Goal: Task Accomplishment & Management: Manage account settings

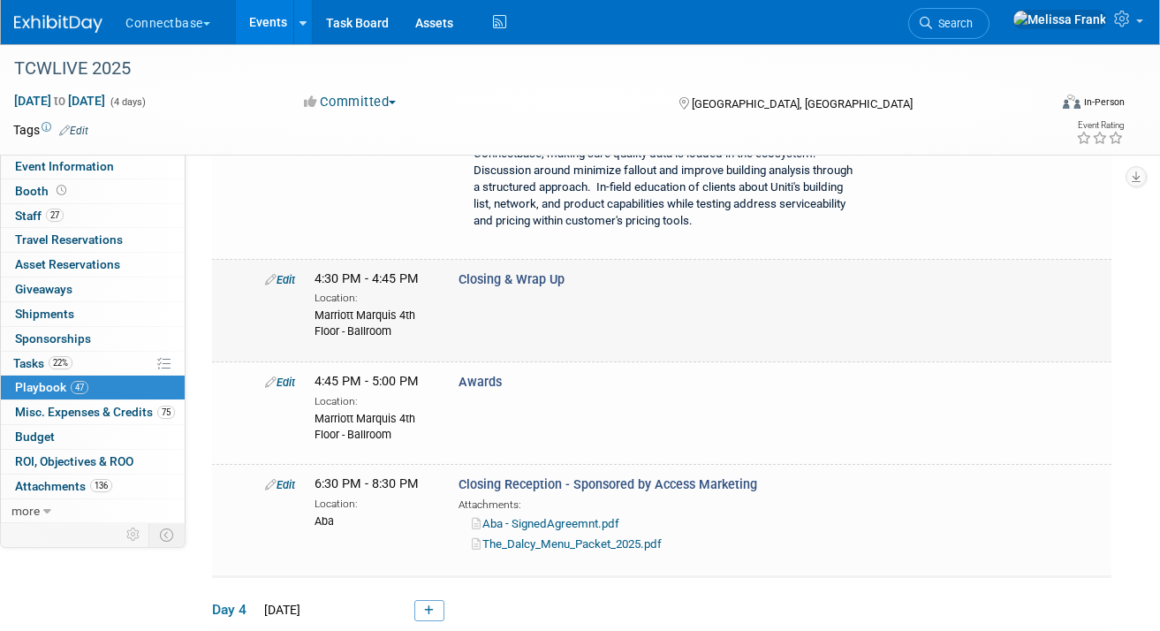
scroll to position [8117, 0]
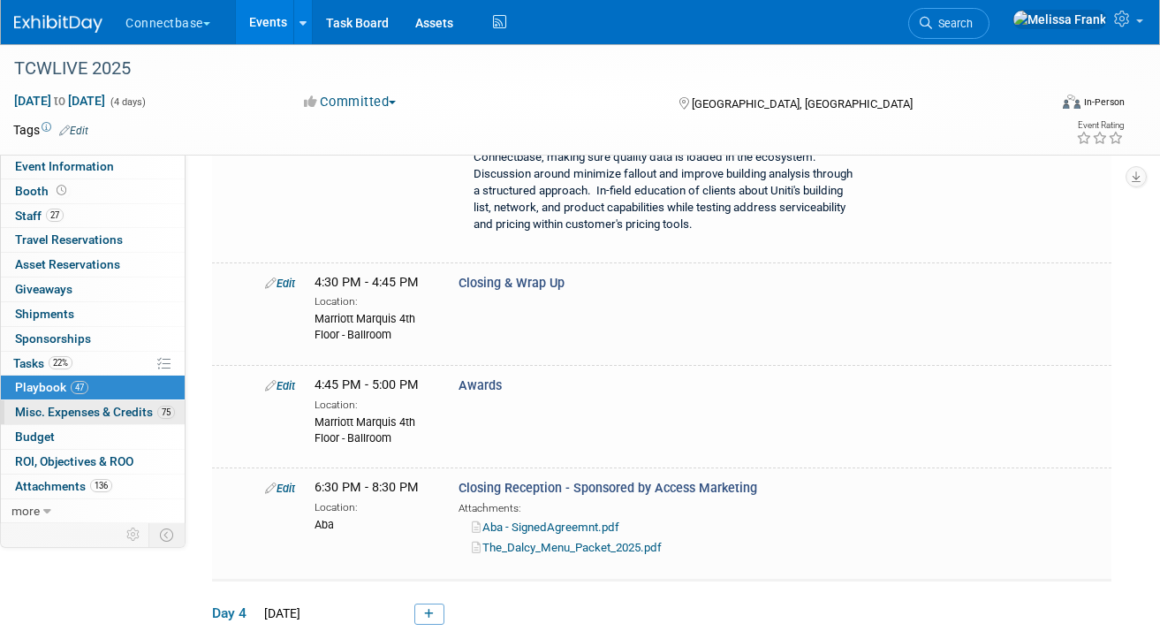
click at [65, 410] on span "Misc. Expenses & Credits 75" at bounding box center [95, 412] width 160 height 14
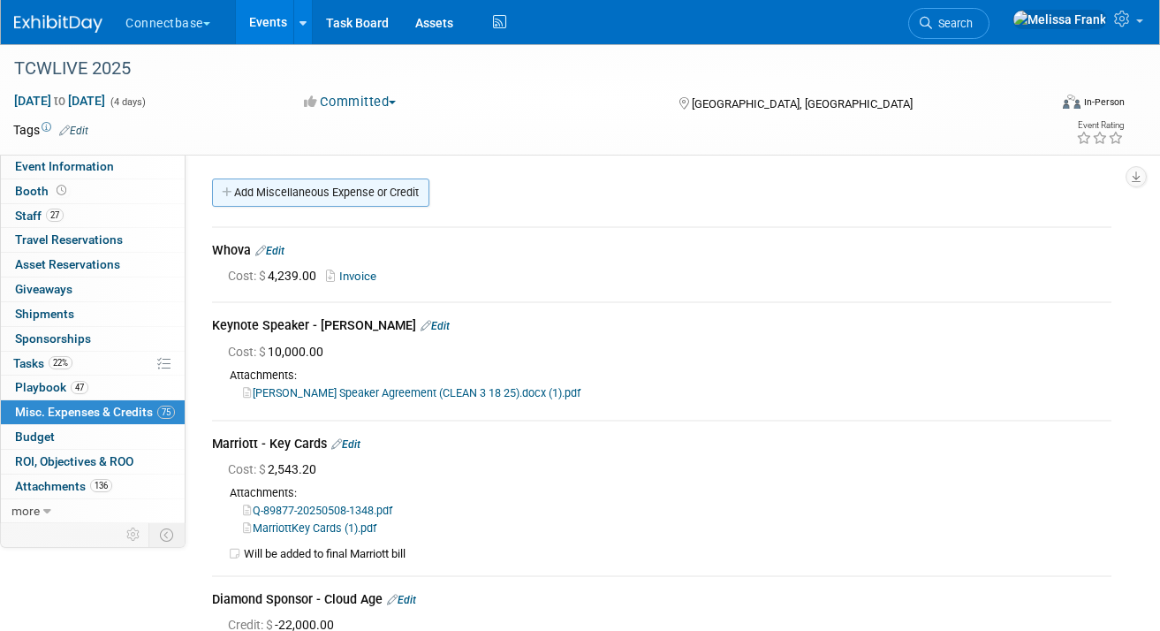
click at [329, 182] on link "Add Miscellaneous Expense or Credit" at bounding box center [320, 193] width 217 height 28
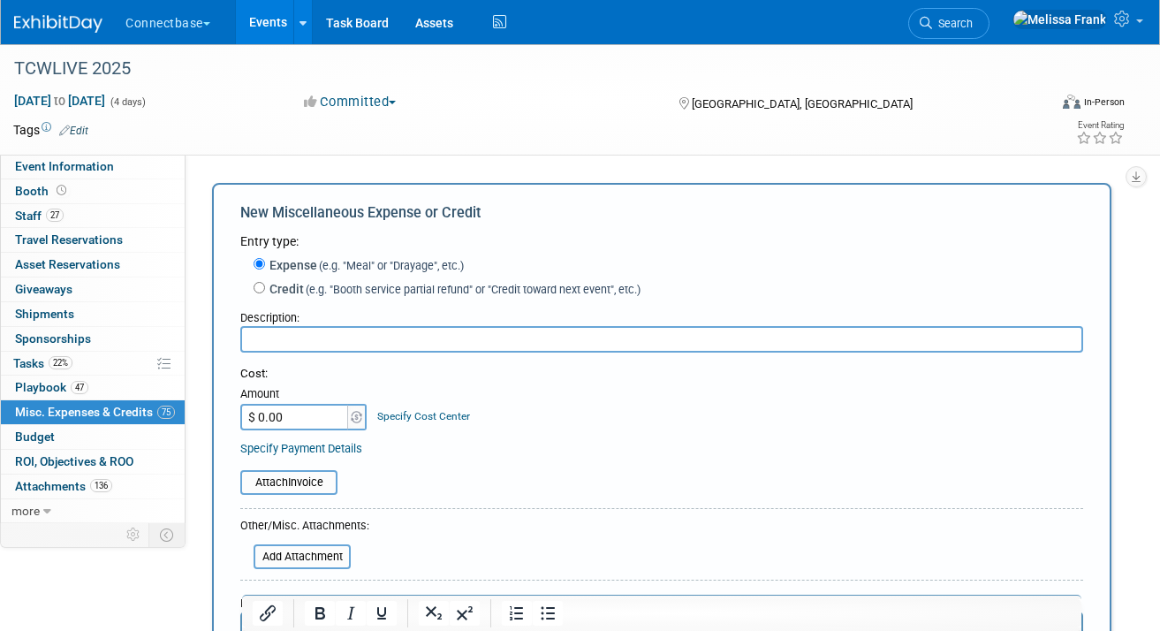
click at [369, 286] on span "(e.g. "Booth service partial refund" or "Credit toward next event", etc.)" at bounding box center [472, 289] width 337 height 13
click at [265, 286] on input "Credit (e.g. "Booth service partial refund" or "Credit toward next event", etc.)" at bounding box center [259, 287] width 11 height 11
radio input "true"
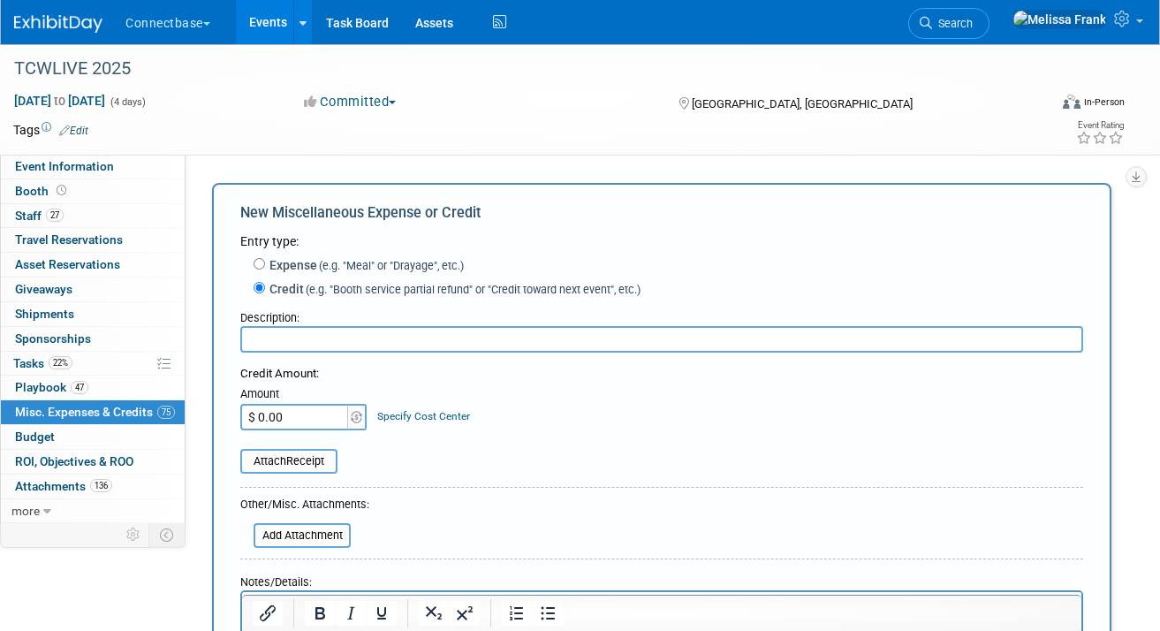
click at [352, 342] on input "text" at bounding box center [661, 339] width 843 height 27
type input "Bronze Sponsor - Comcast"
click at [311, 413] on input "$ 0.00" at bounding box center [295, 417] width 110 height 27
type input "$ 4,500.00"
click at [521, 438] on div "Attach Receipt" at bounding box center [661, 451] width 843 height 43
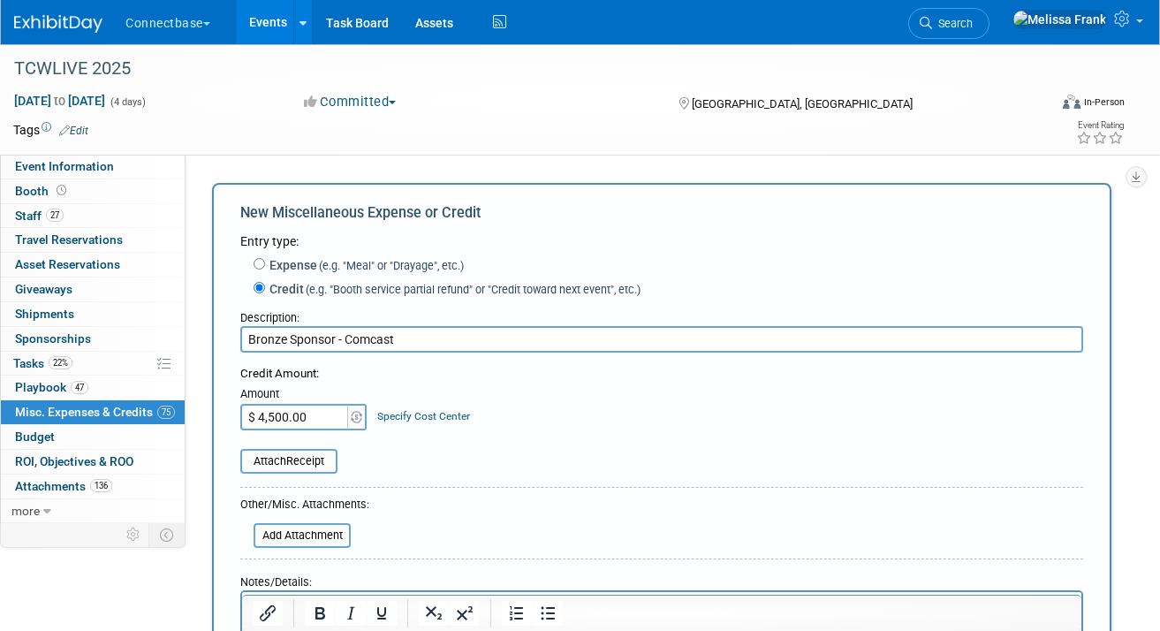
click at [608, 427] on div "Credit Amount: Amount $ 4,500.00 Specify Cost Center Cost Center -- Not Specifi…" at bounding box center [661, 398] width 843 height 65
click at [313, 528] on input "file" at bounding box center [244, 535] width 210 height 21
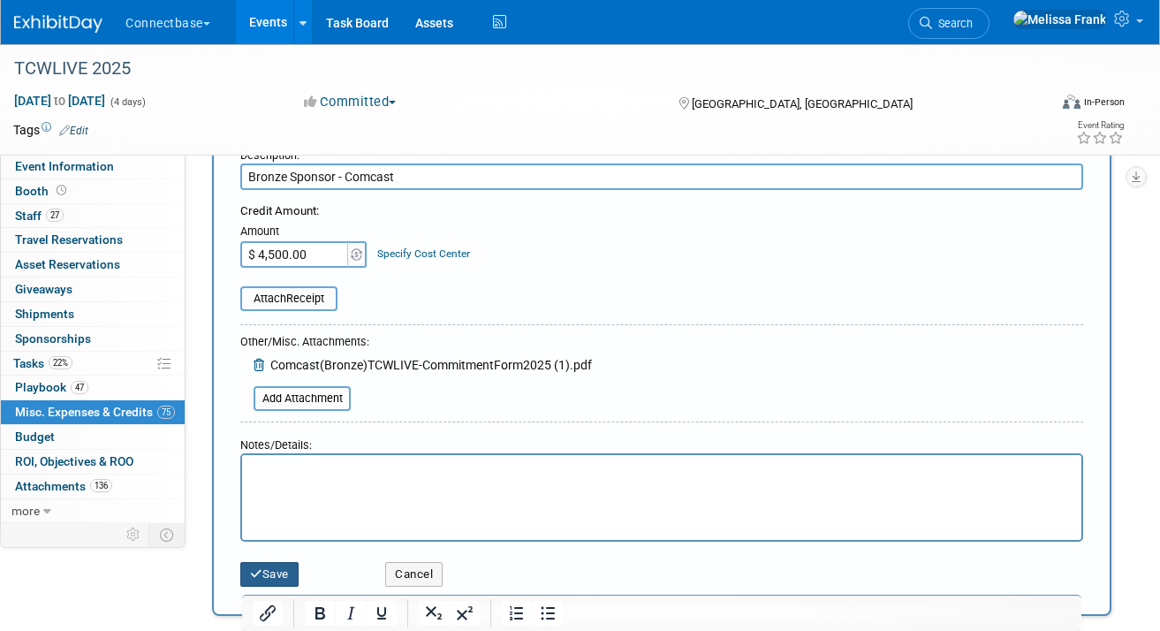
scroll to position [214, 0]
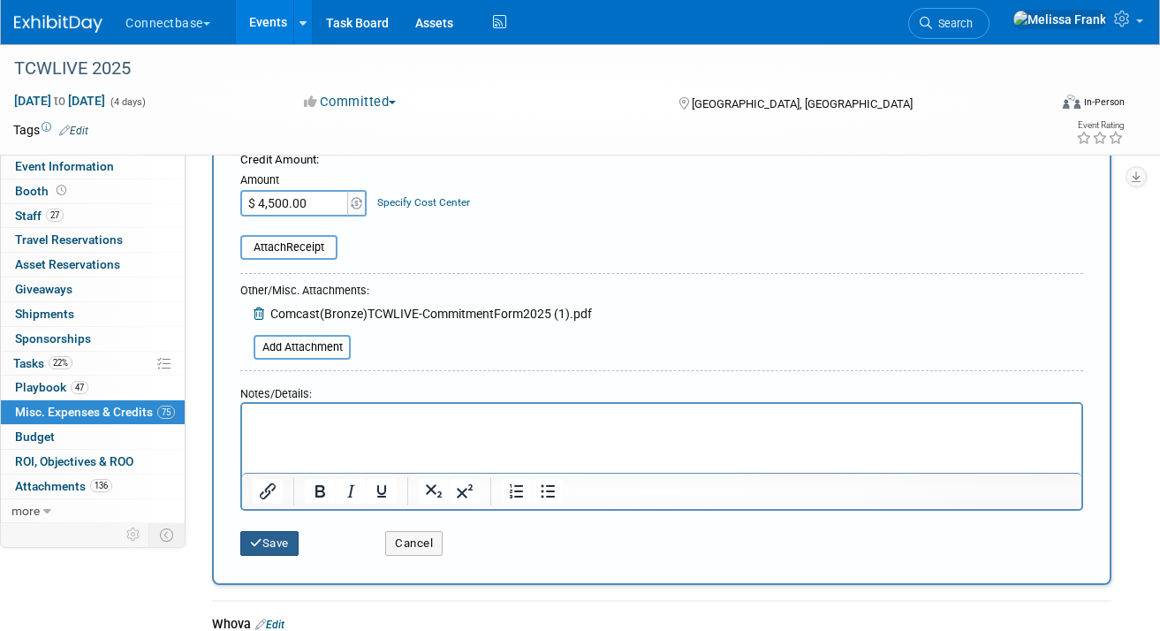
click at [274, 548] on button "Save" at bounding box center [269, 543] width 58 height 25
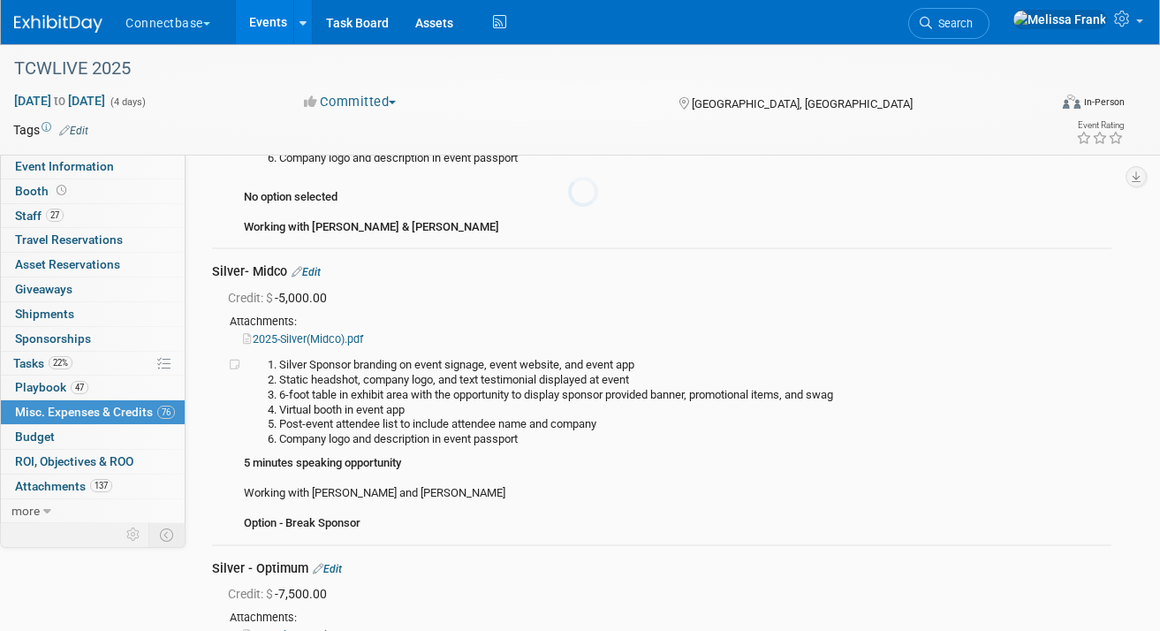
scroll to position [18110, 0]
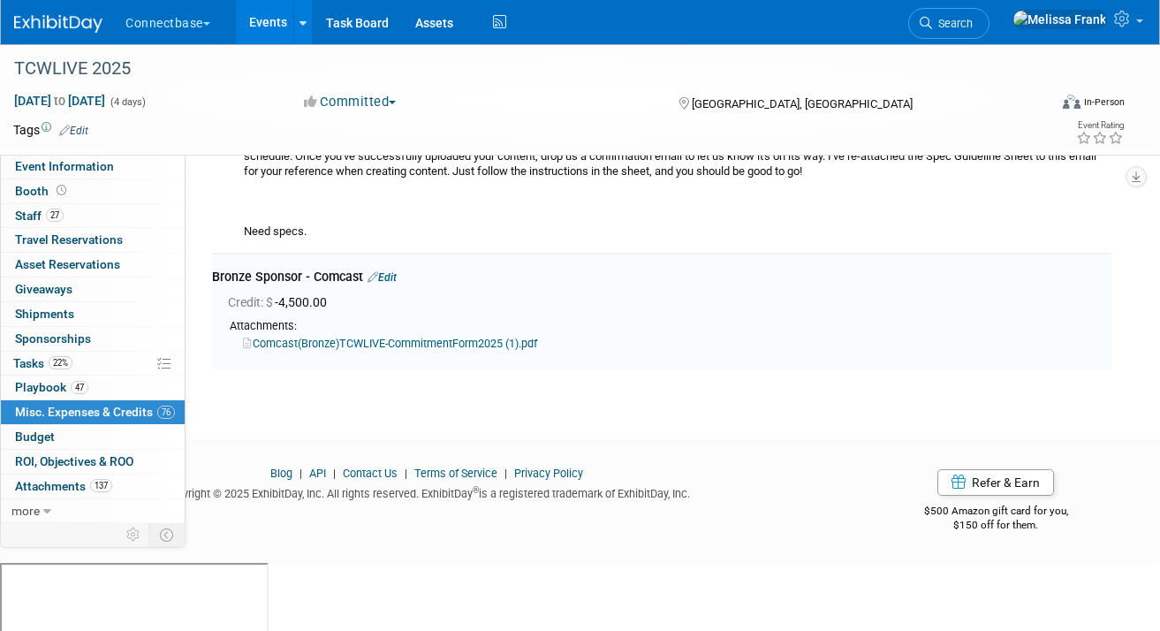
click at [386, 289] on div "Bronze Sponsor - Comcast Edit" at bounding box center [662, 278] width 900 height 21
click at [392, 284] on link "Edit" at bounding box center [382, 277] width 29 height 12
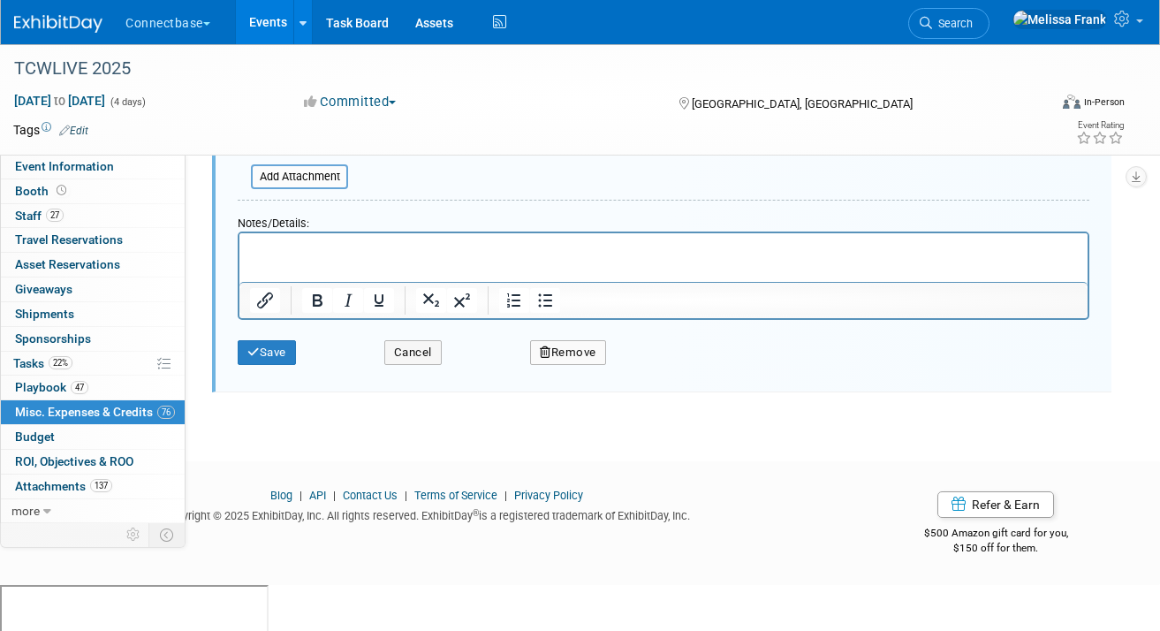
scroll to position [18563, 0]
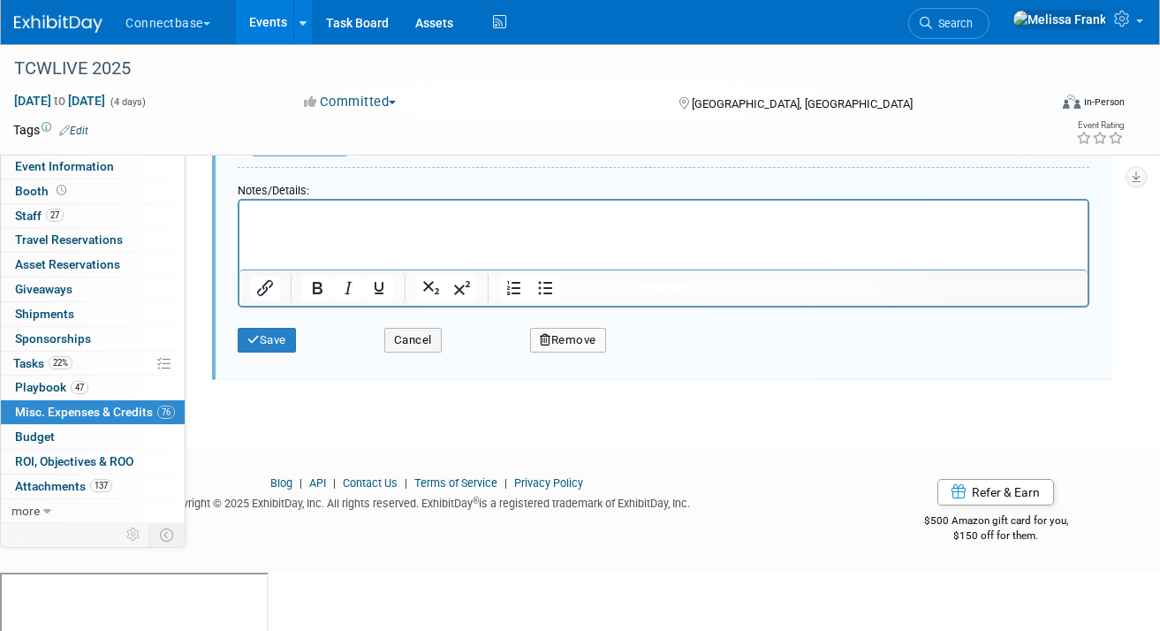
click at [318, 225] on html at bounding box center [663, 213] width 848 height 25
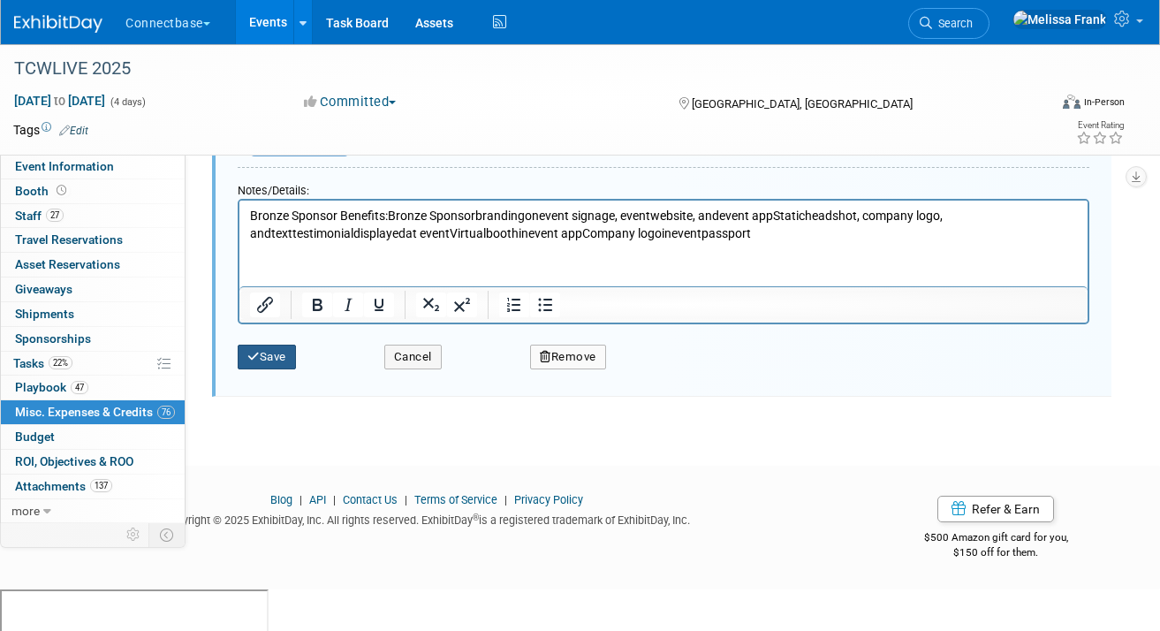
click at [287, 369] on button "Save" at bounding box center [267, 357] width 58 height 25
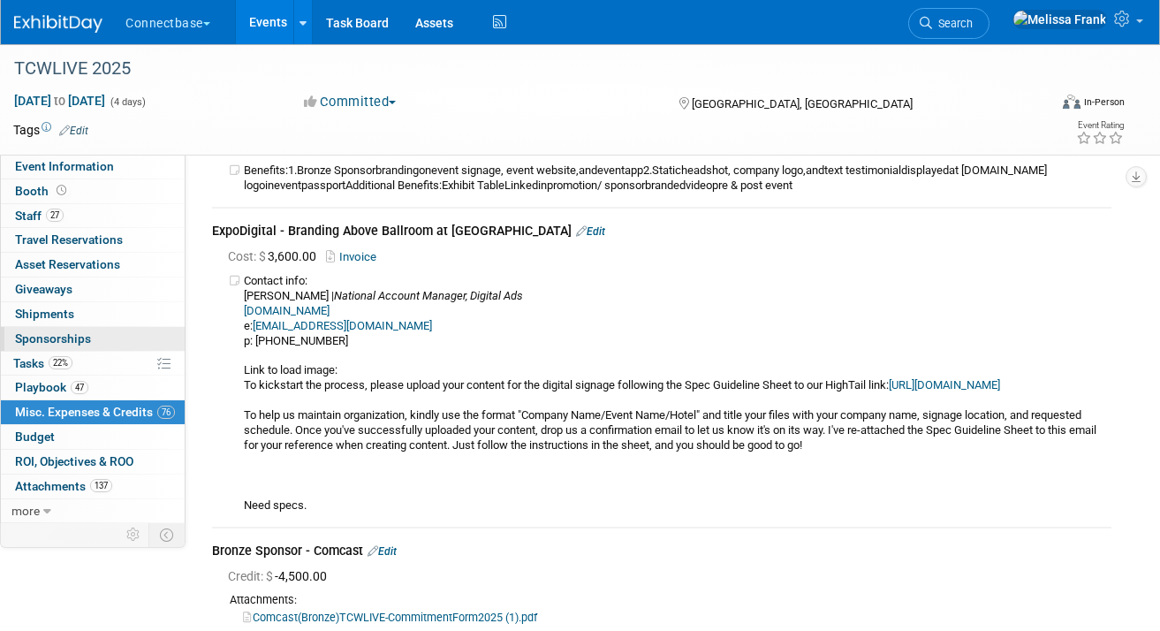
scroll to position [17772, 0]
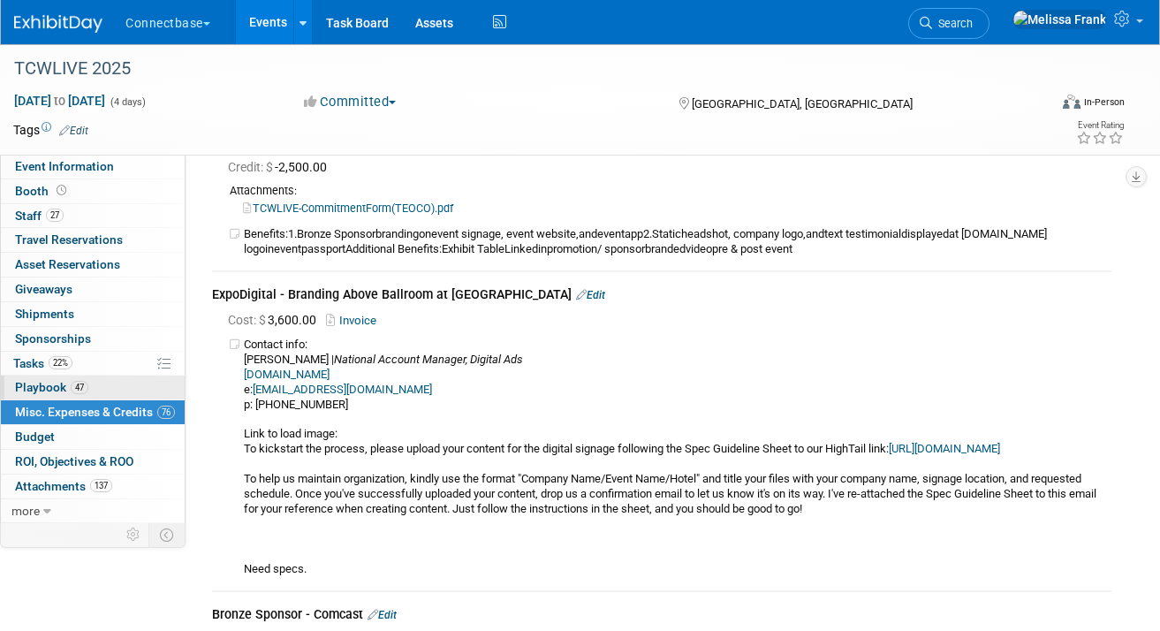
click at [72, 385] on span "47" at bounding box center [80, 387] width 18 height 13
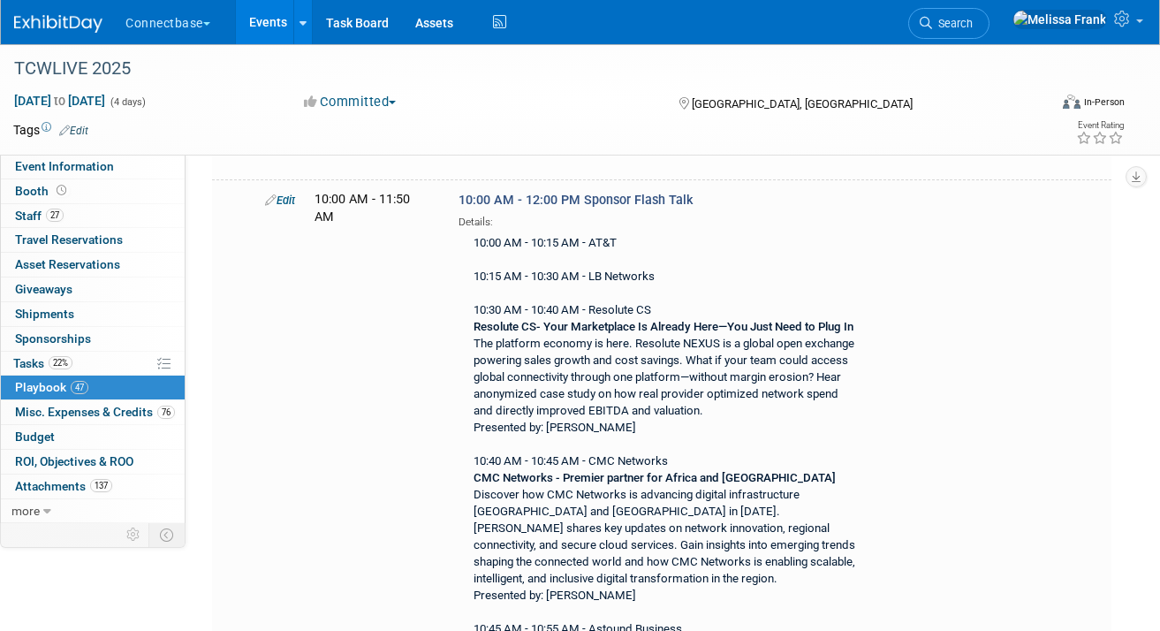
scroll to position [1680, 0]
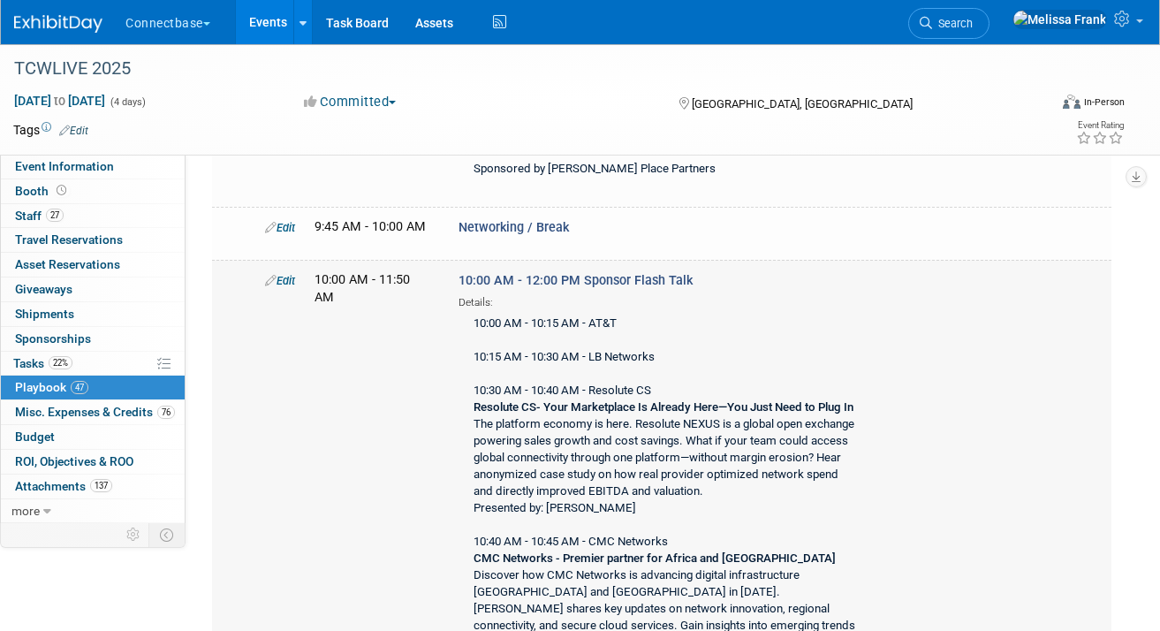
click at [288, 274] on link "Edit" at bounding box center [280, 280] width 30 height 13
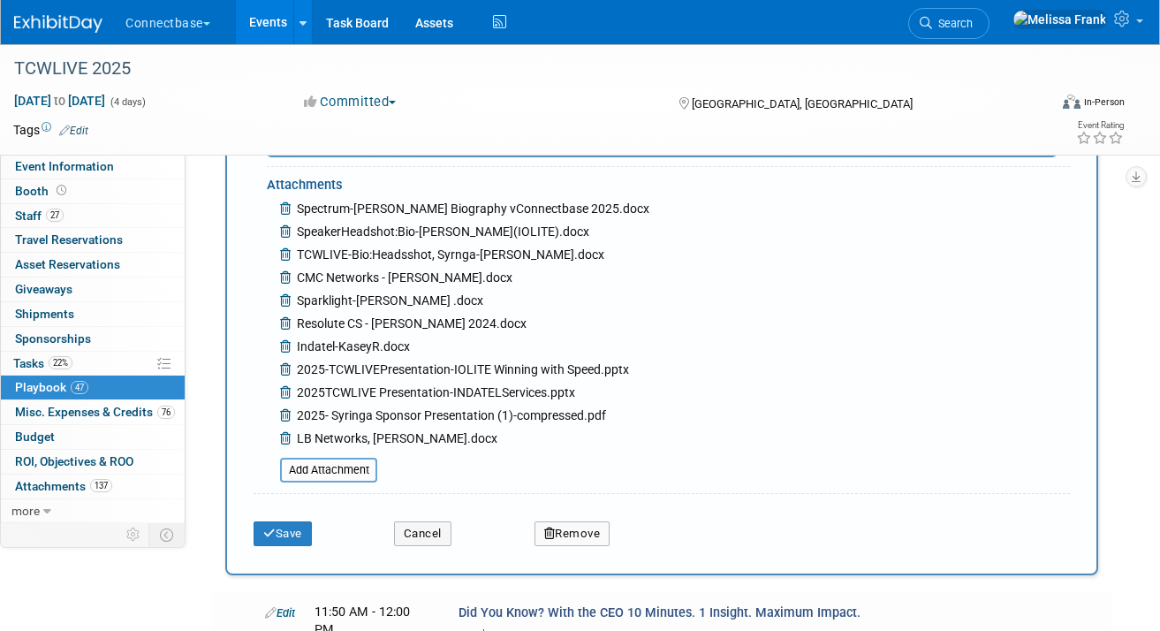
scroll to position [3403, 0]
click at [288, 410] on icon at bounding box center [287, 416] width 14 height 12
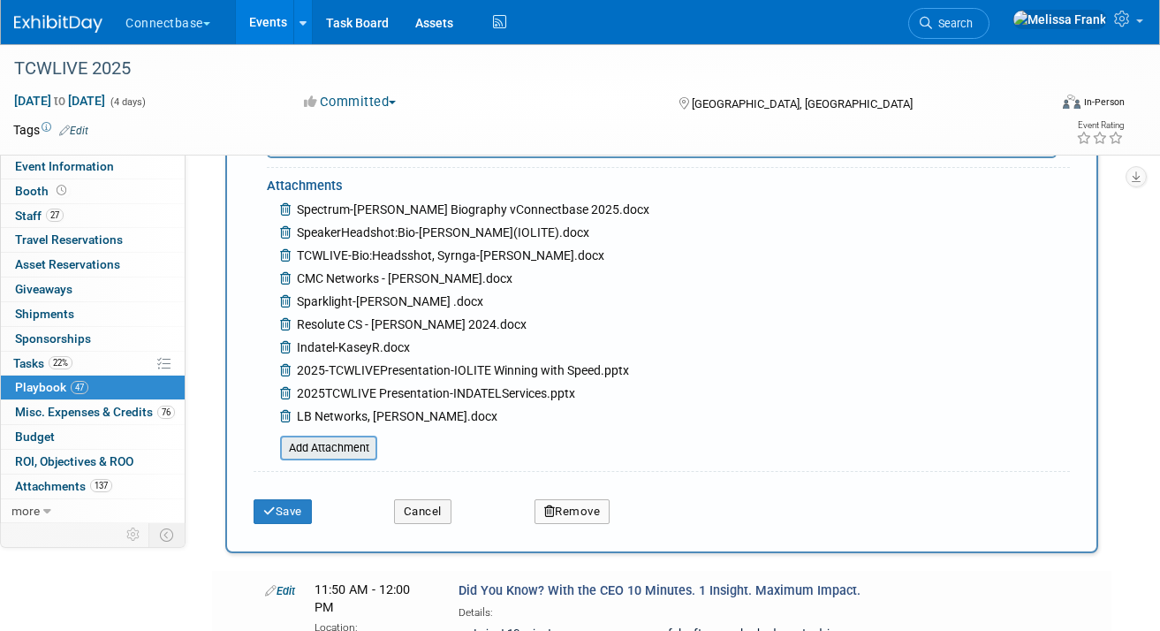
click at [318, 446] on input "file" at bounding box center [270, 447] width 210 height 21
click at [544, 269] on div "CMC Networks - Nico.docx" at bounding box center [458, 280] width 383 height 23
click at [319, 441] on input "file" at bounding box center [270, 447] width 210 height 21
type input "C:\fakepath\2025- Syringa Sponsor Presentation.pptx"
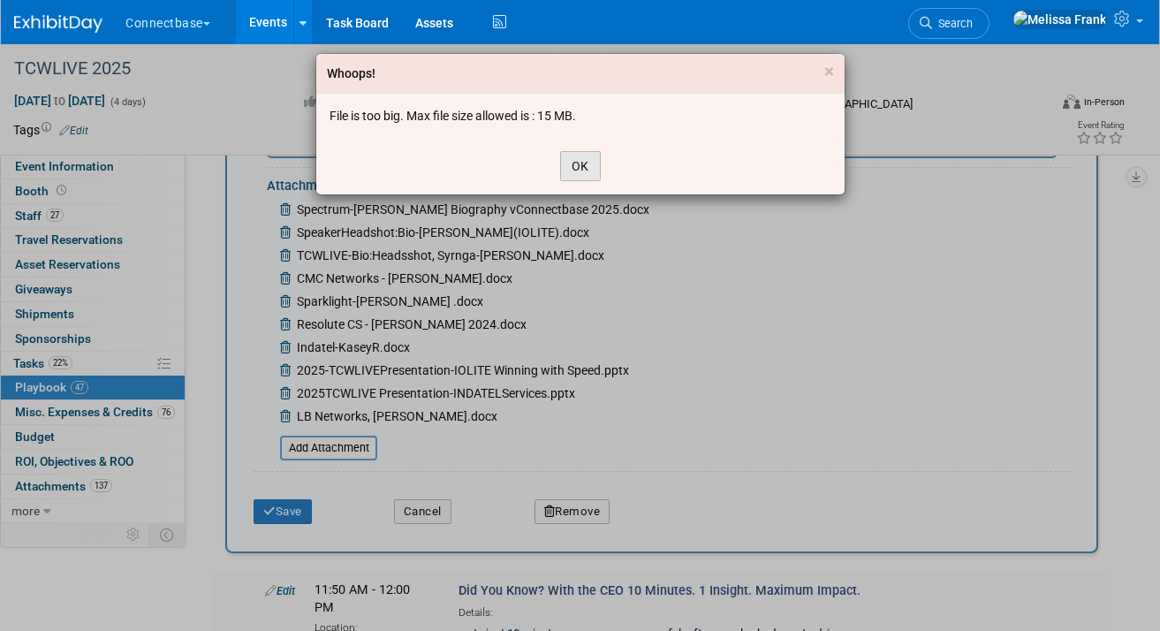
click at [594, 158] on button "OK" at bounding box center [580, 166] width 41 height 30
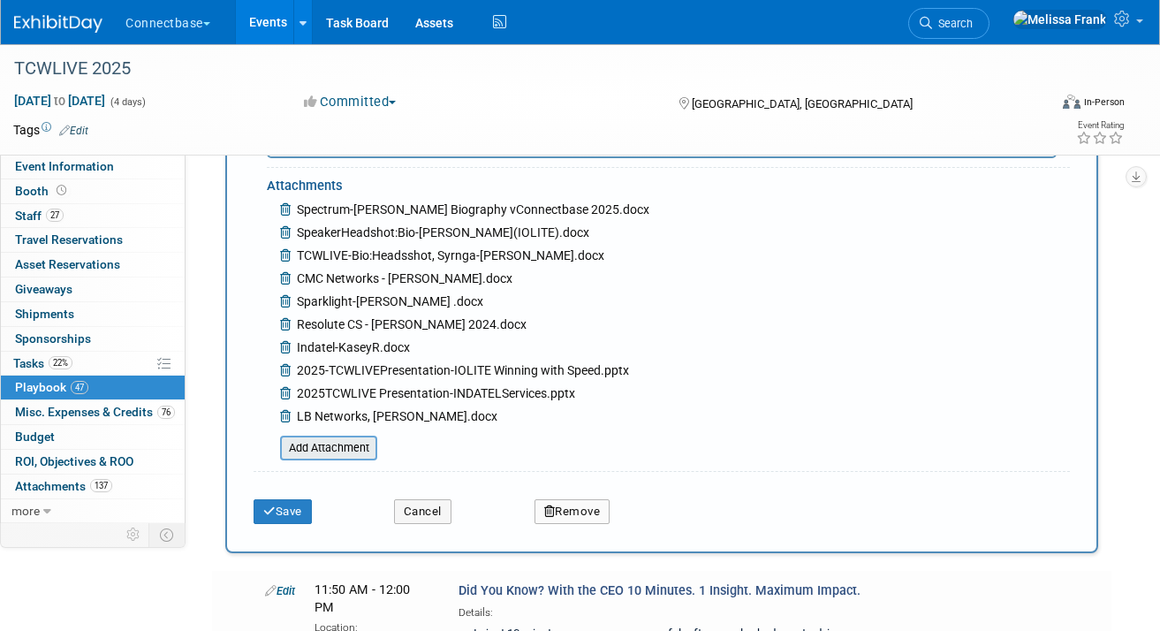
click at [335, 441] on input "file" at bounding box center [270, 447] width 210 height 21
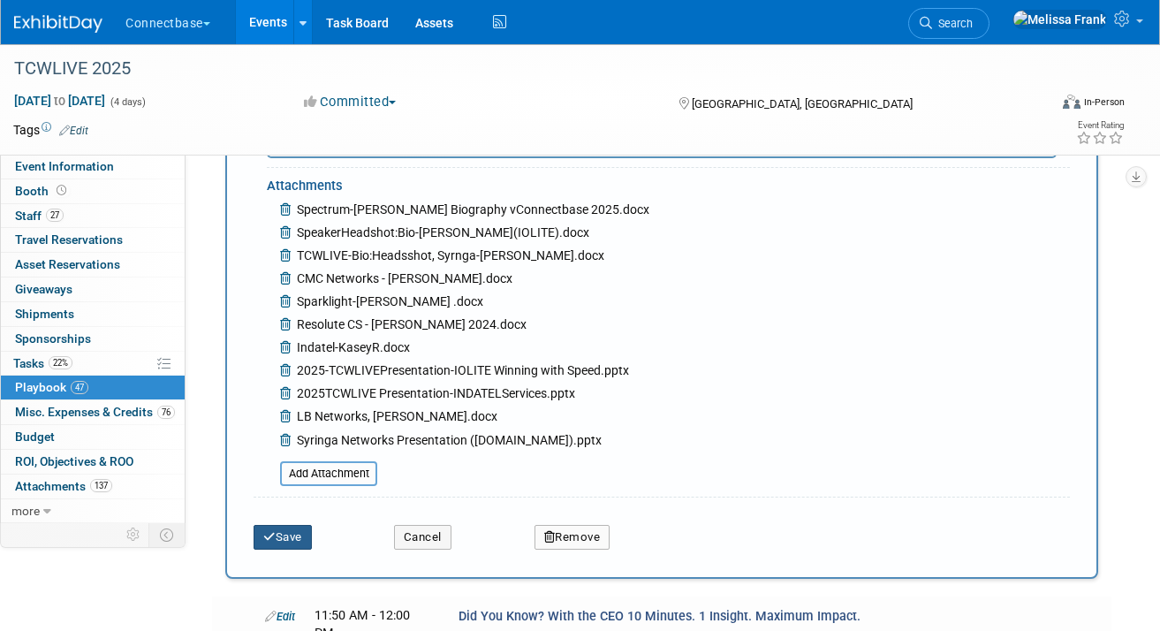
click at [280, 532] on button "Save" at bounding box center [283, 537] width 58 height 25
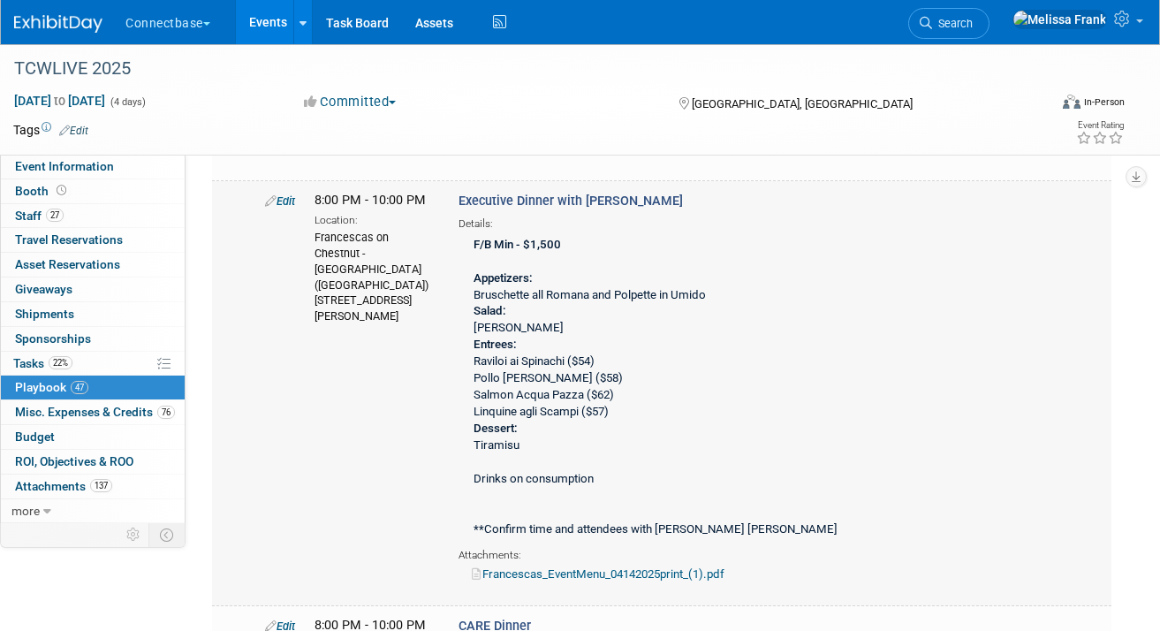
scroll to position [535, 0]
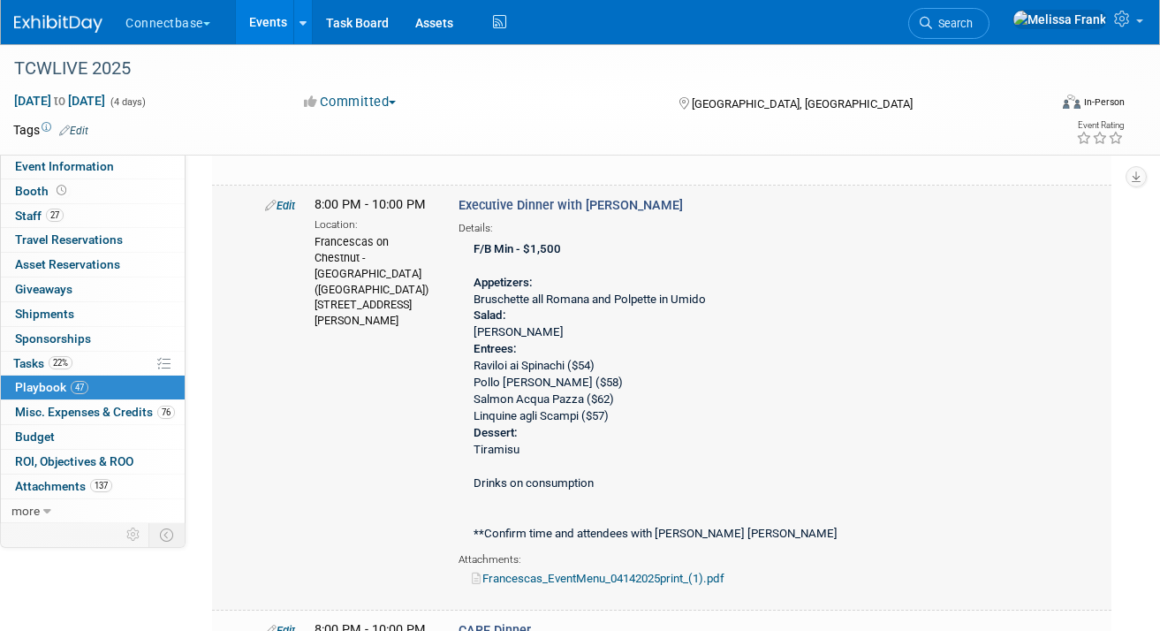
click at [283, 205] on link "Edit" at bounding box center [280, 205] width 30 height 13
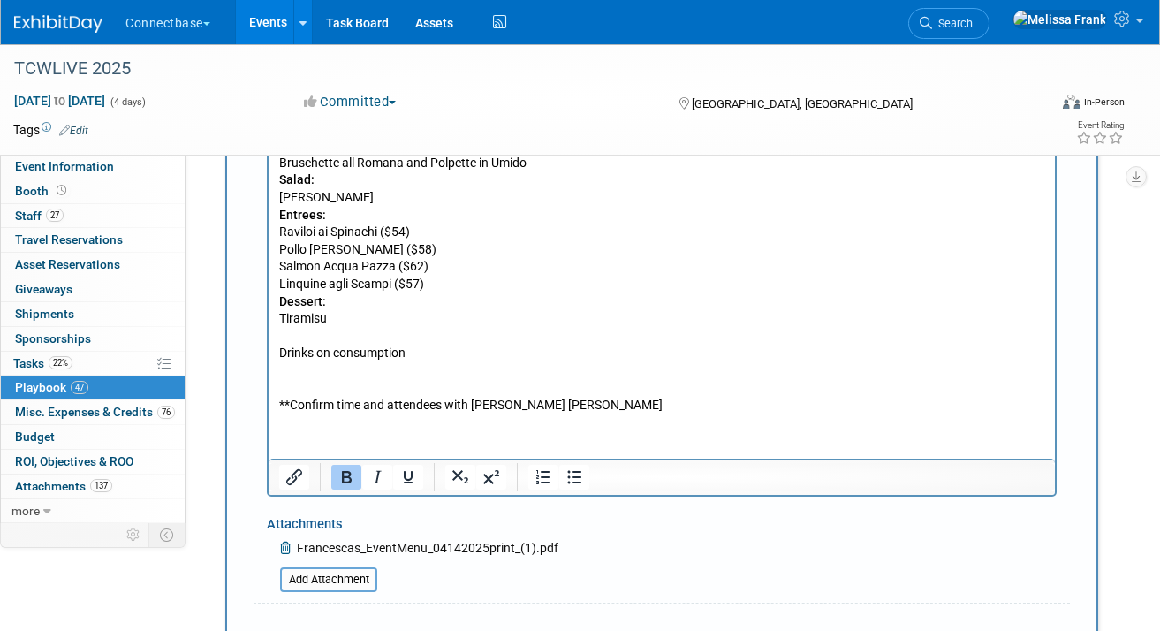
scroll to position [1361, 0]
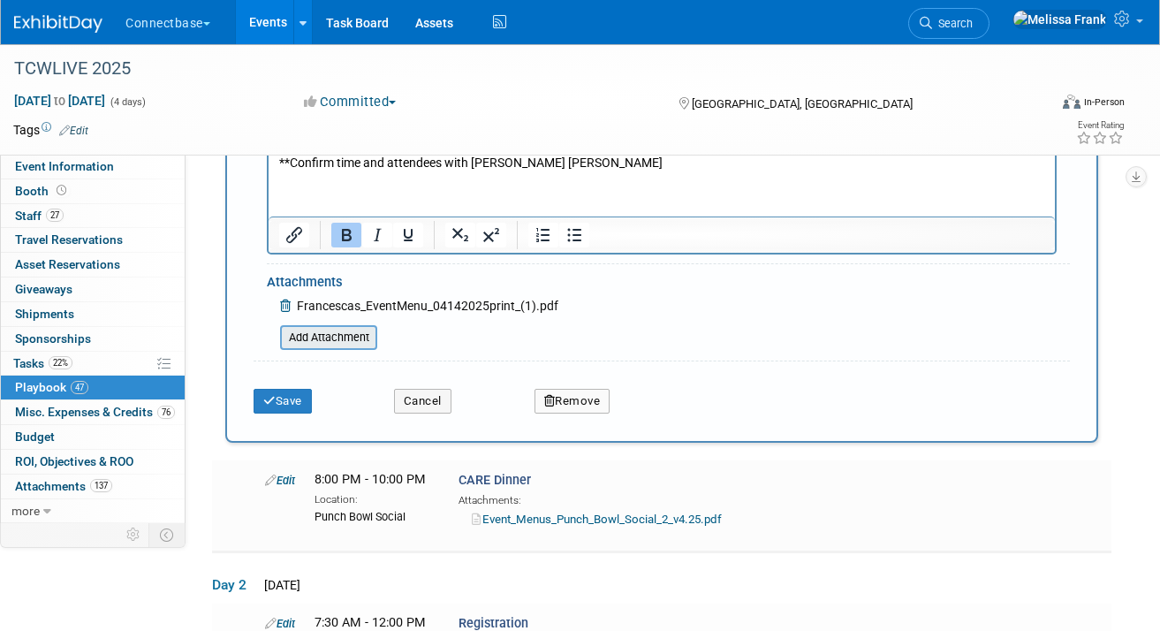
click at [327, 333] on input "file" at bounding box center [270, 337] width 210 height 21
click at [488, 108] on div "Committed Committed Considering Not Going" at bounding box center [474, 102] width 353 height 19
click at [330, 346] on input "file" at bounding box center [270, 337] width 210 height 21
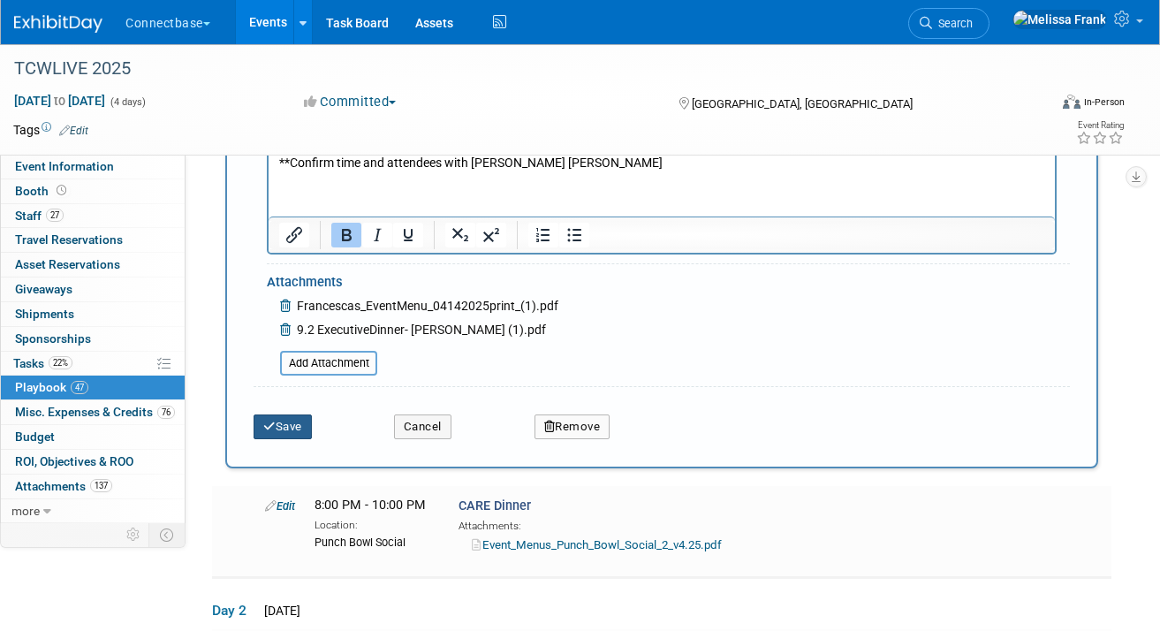
click at [293, 435] on button "Save" at bounding box center [283, 426] width 58 height 25
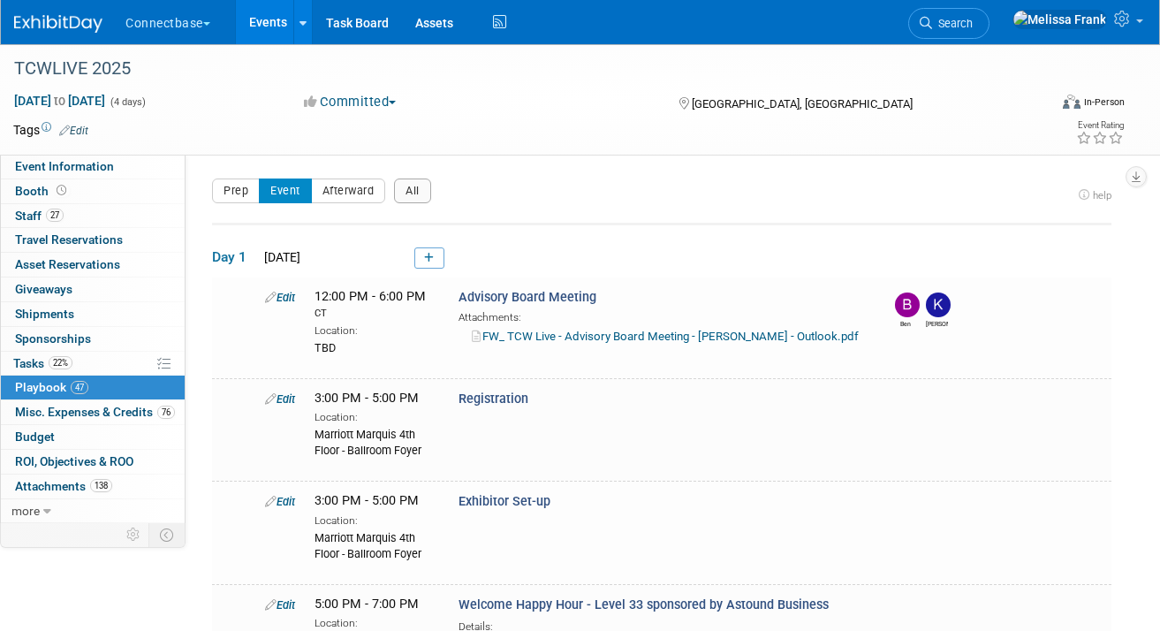
scroll to position [0, 0]
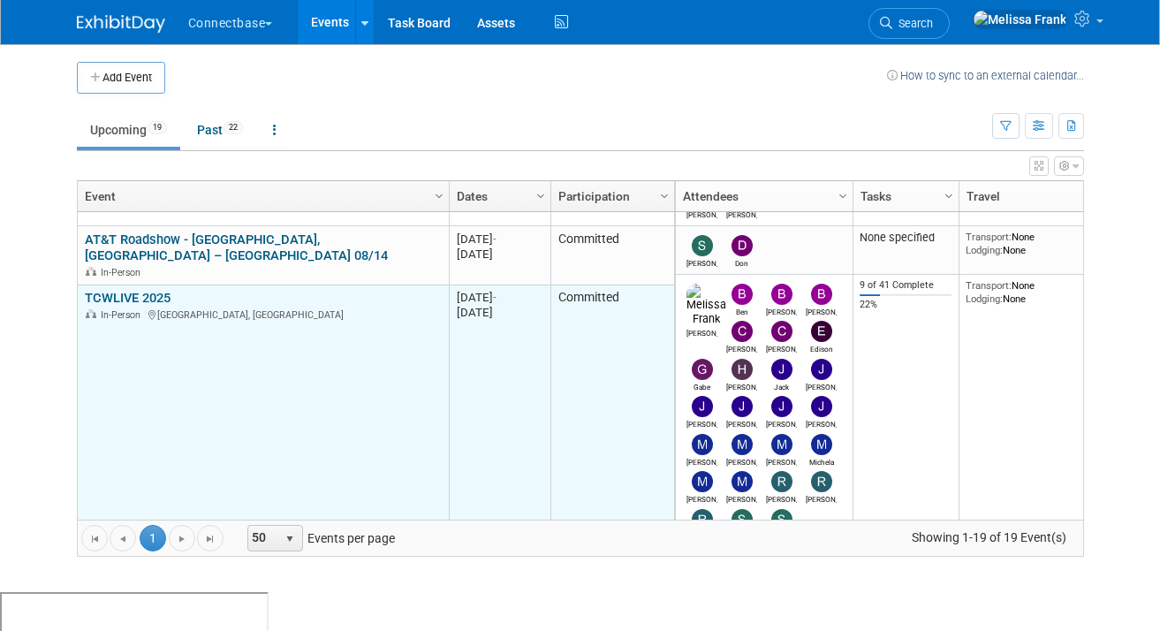
scroll to position [98, 0]
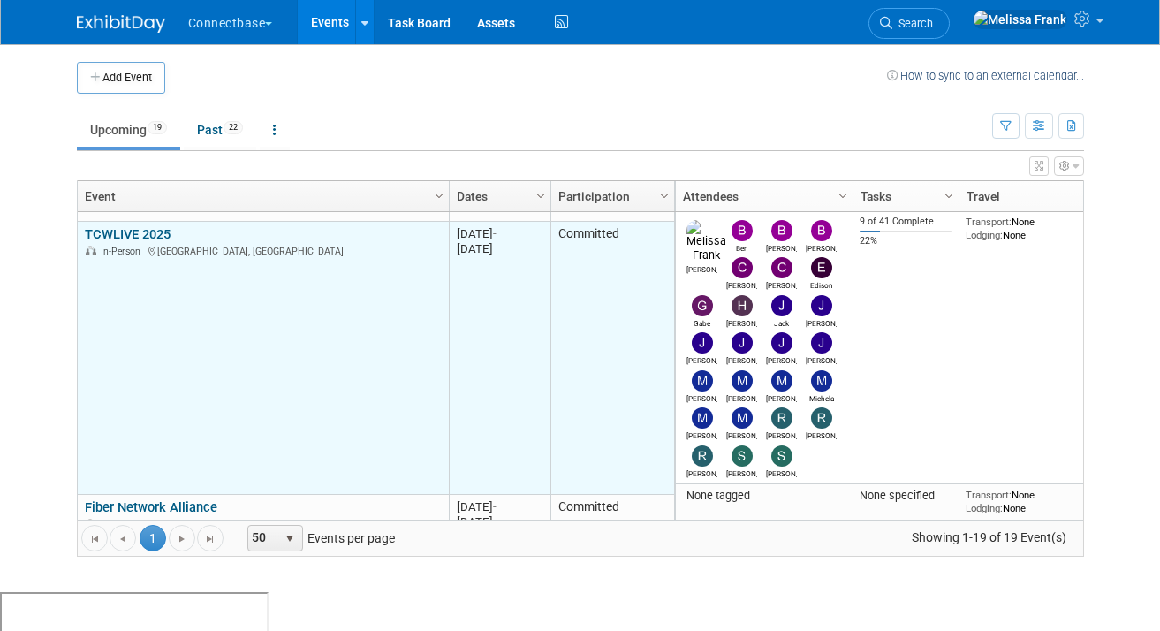
click at [122, 226] on link "TCWLIVE 2025" at bounding box center [128, 234] width 86 height 16
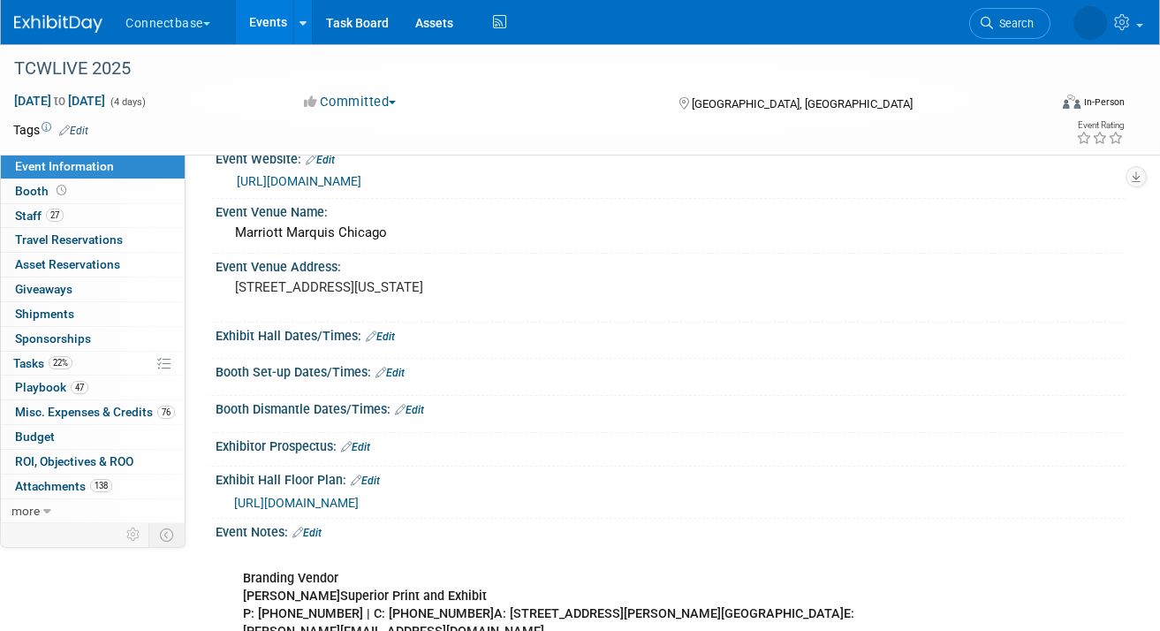
scroll to position [49, 0]
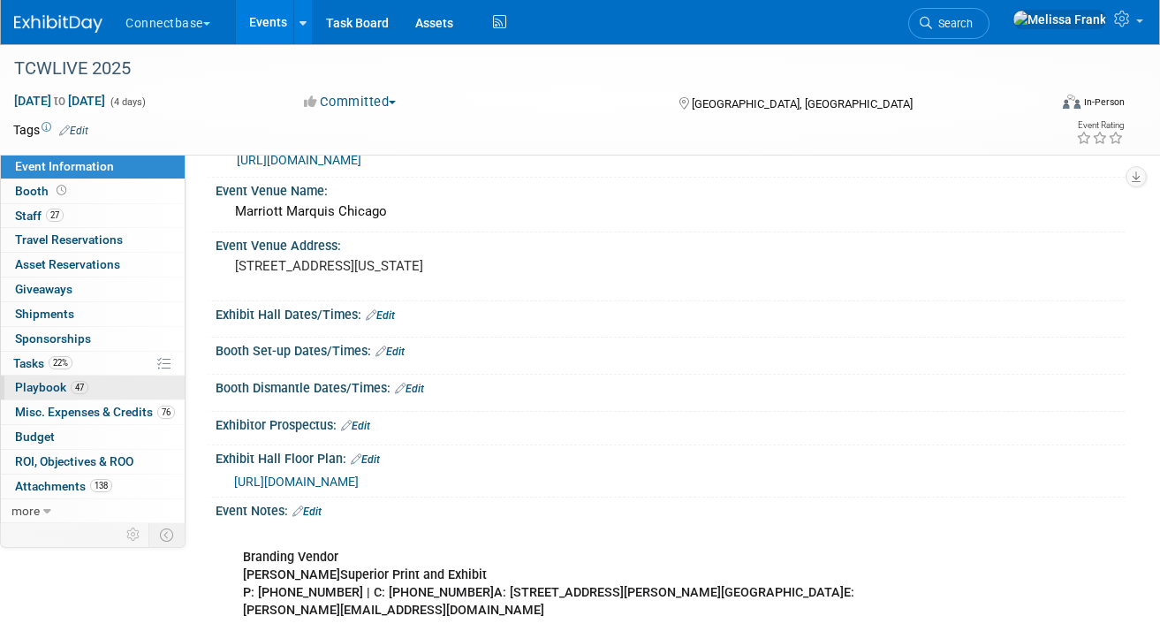
click at [72, 392] on span "47" at bounding box center [80, 387] width 18 height 13
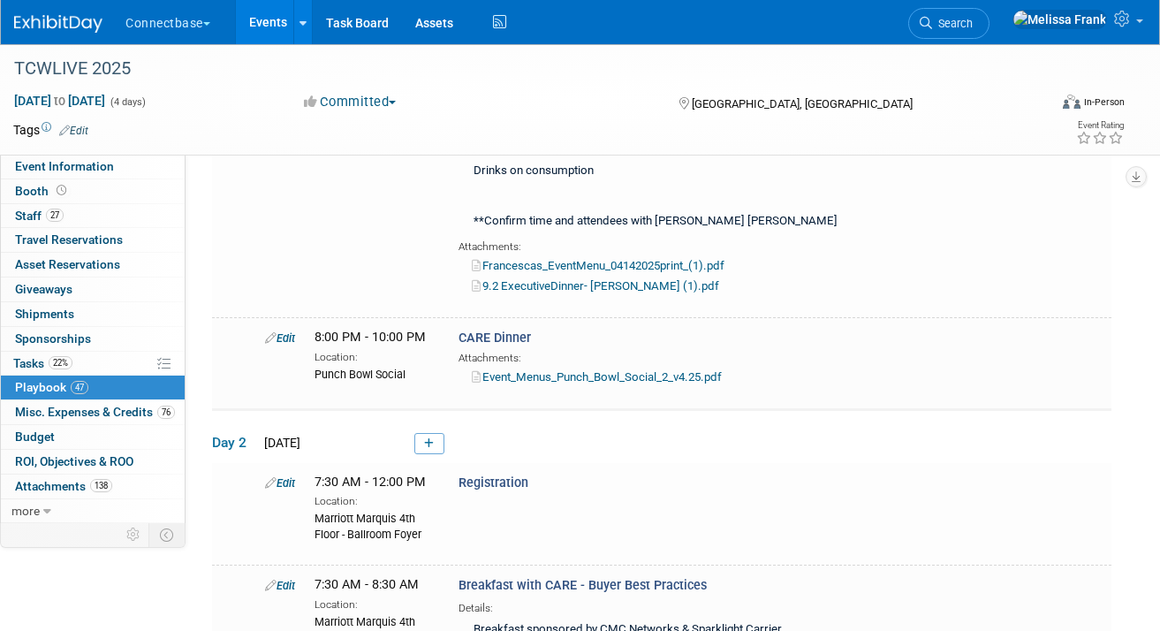
scroll to position [835, 0]
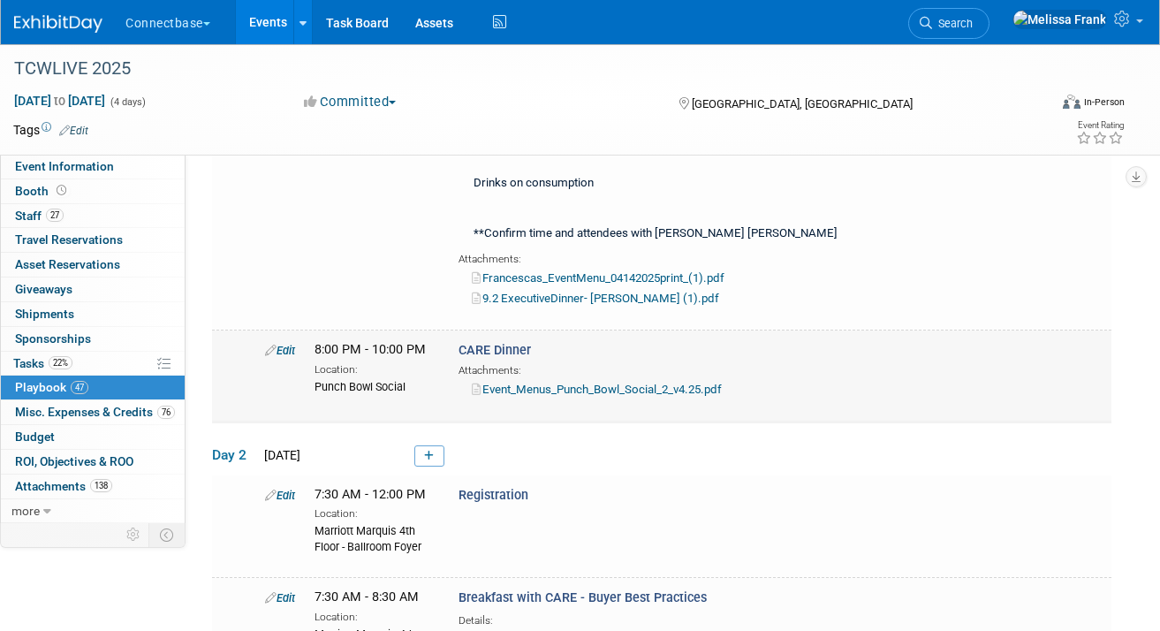
click at [288, 346] on link "Edit" at bounding box center [280, 350] width 30 height 13
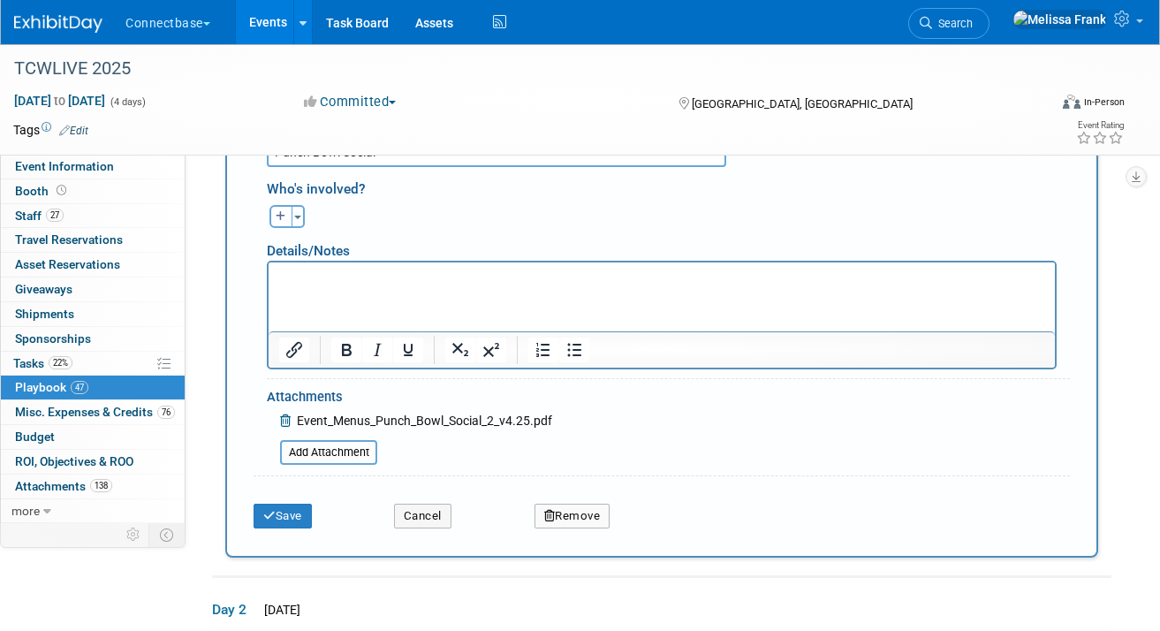
scroll to position [1414, 0]
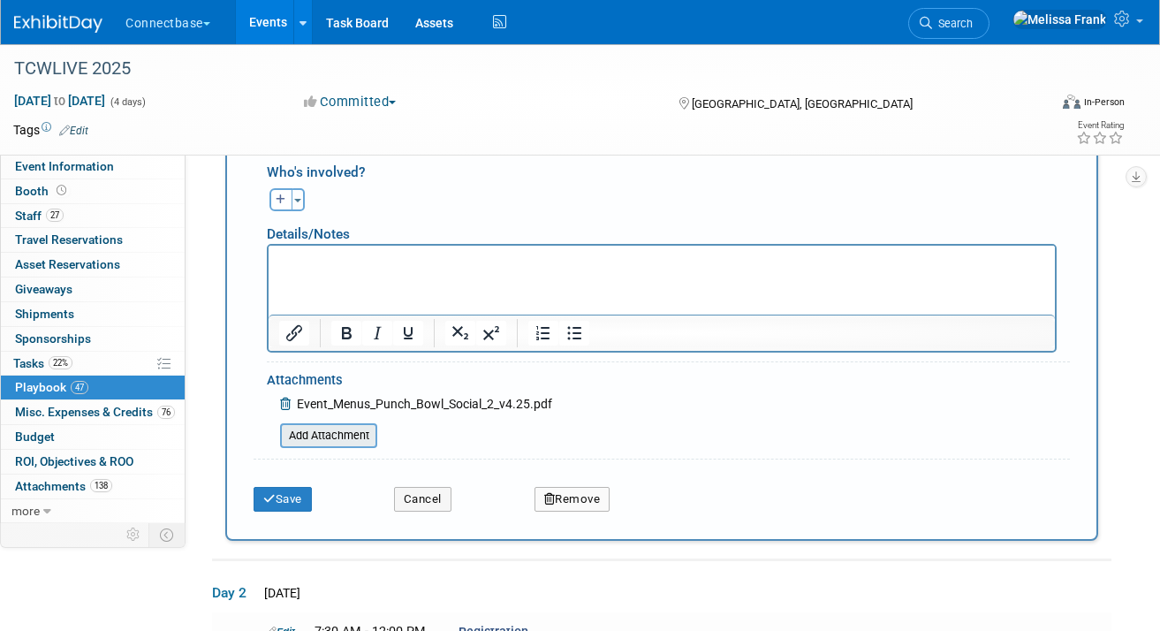
click at [318, 438] on input "file" at bounding box center [270, 435] width 210 height 21
click at [340, 436] on input "file" at bounding box center [270, 435] width 210 height 21
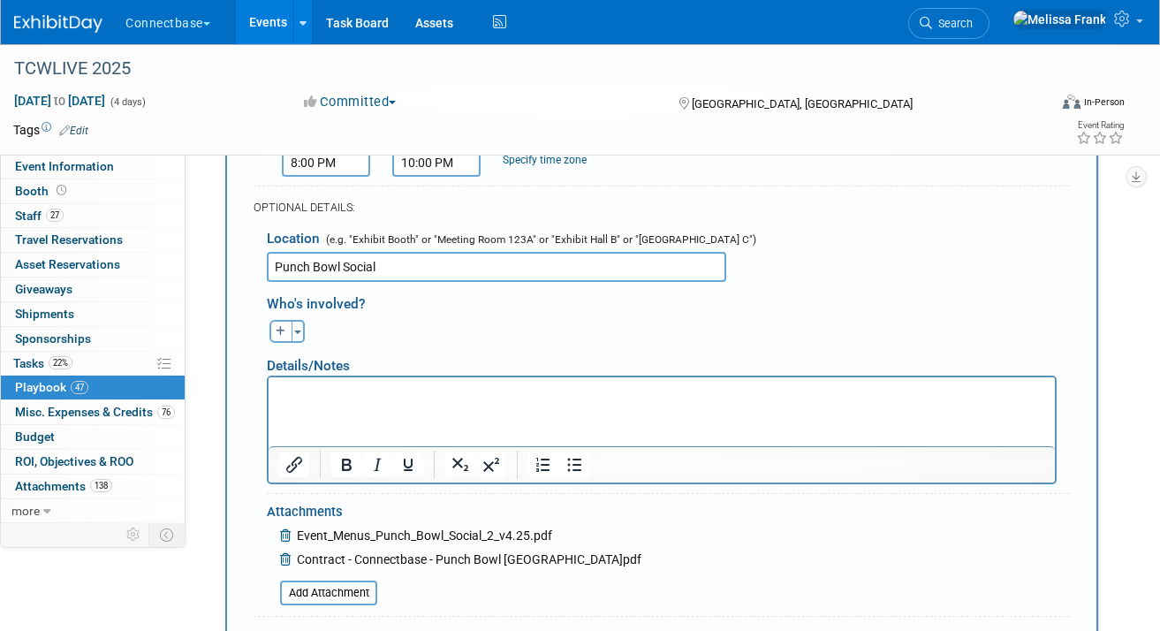
scroll to position [1548, 0]
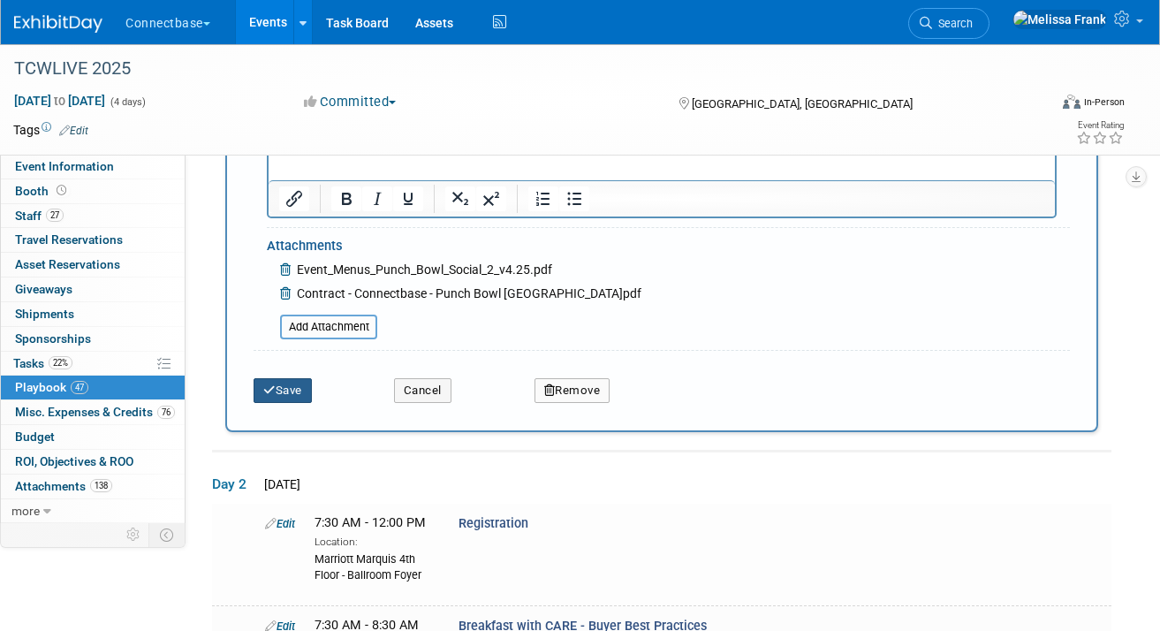
click at [311, 389] on button "Save" at bounding box center [283, 390] width 58 height 25
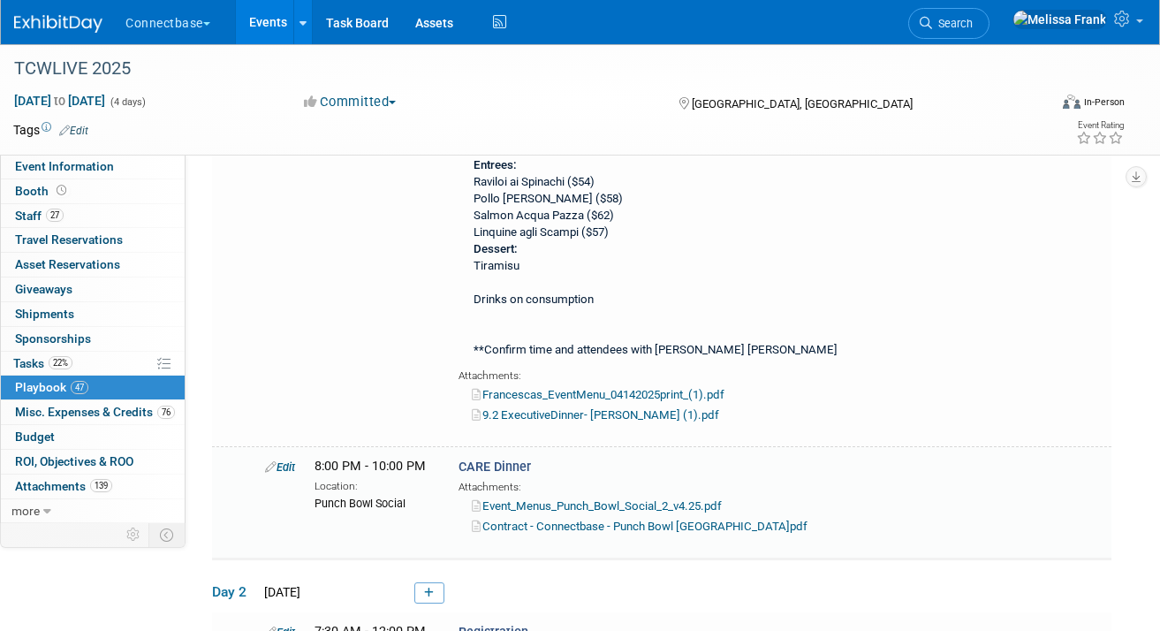
scroll to position [941, 0]
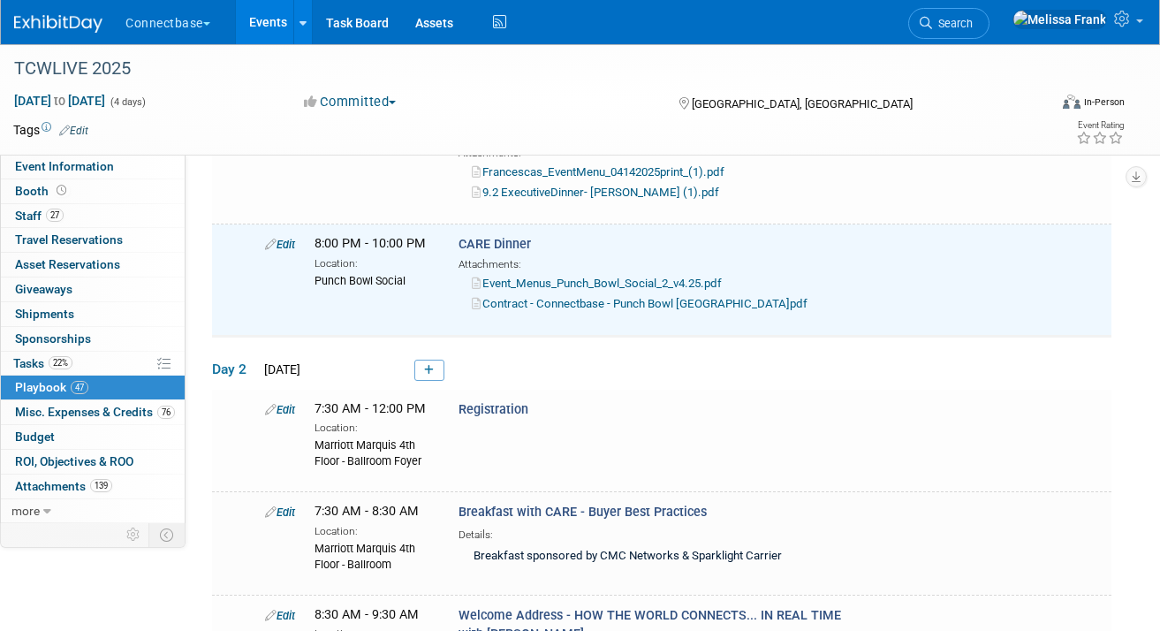
click at [84, 397] on link "47 Playbook 47" at bounding box center [93, 388] width 184 height 24
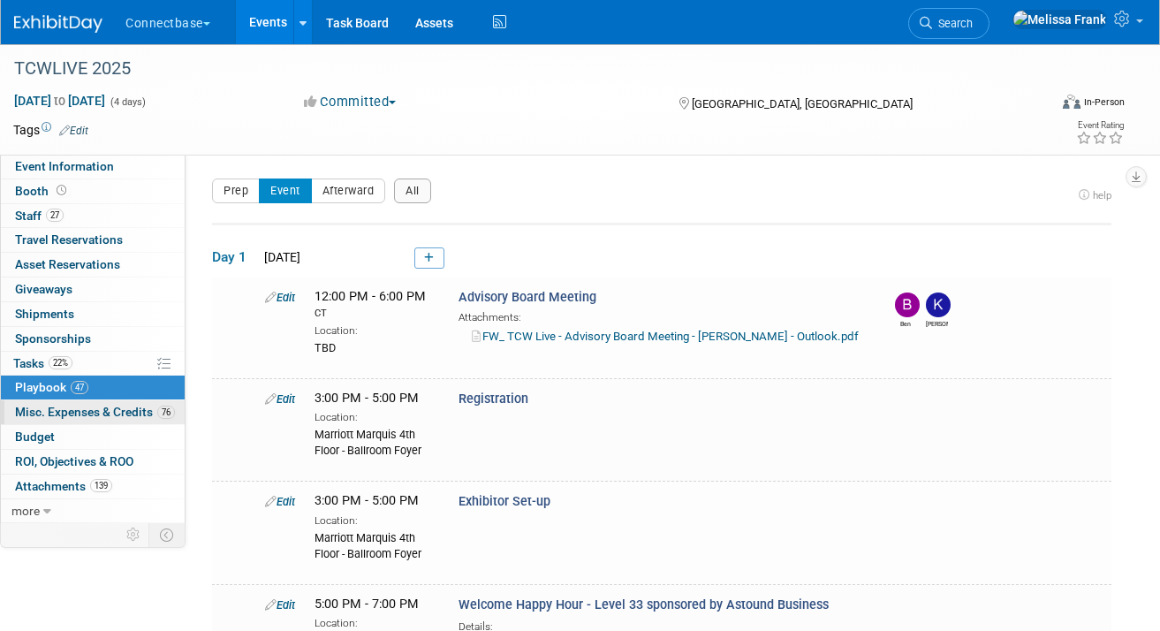
click at [103, 412] on span "Misc. Expenses & Credits 76" at bounding box center [95, 412] width 160 height 14
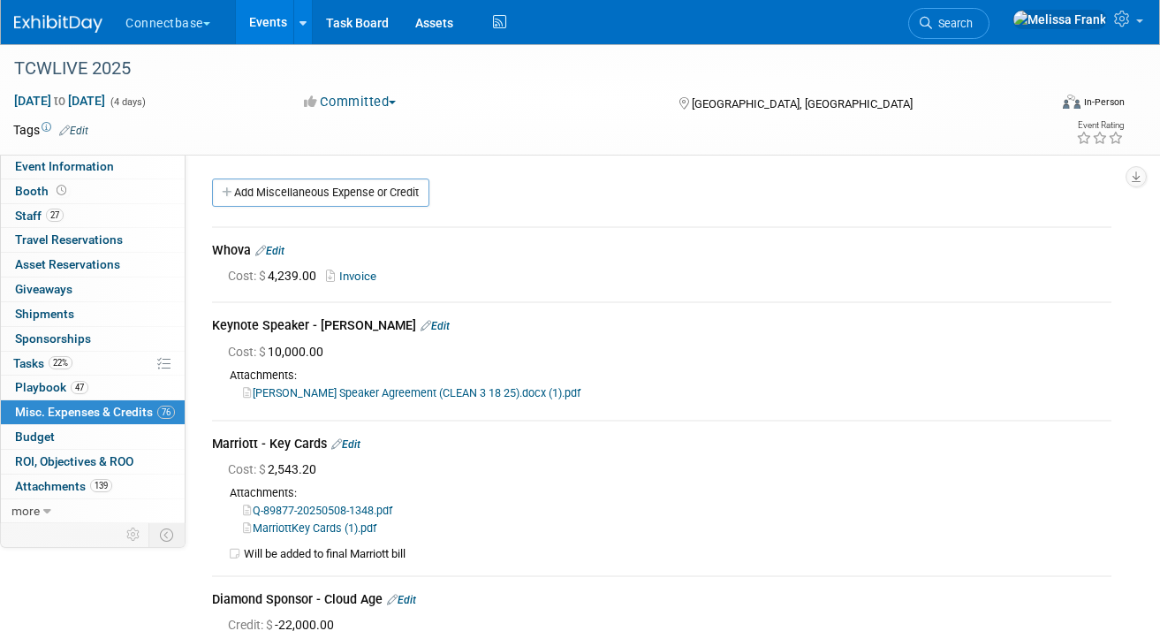
click at [345, 208] on div "Add Miscellaneous Expense or Credit" at bounding box center [666, 195] width 917 height 33
click at [344, 187] on link "Add Miscellaneous Expense or Credit" at bounding box center [320, 193] width 217 height 28
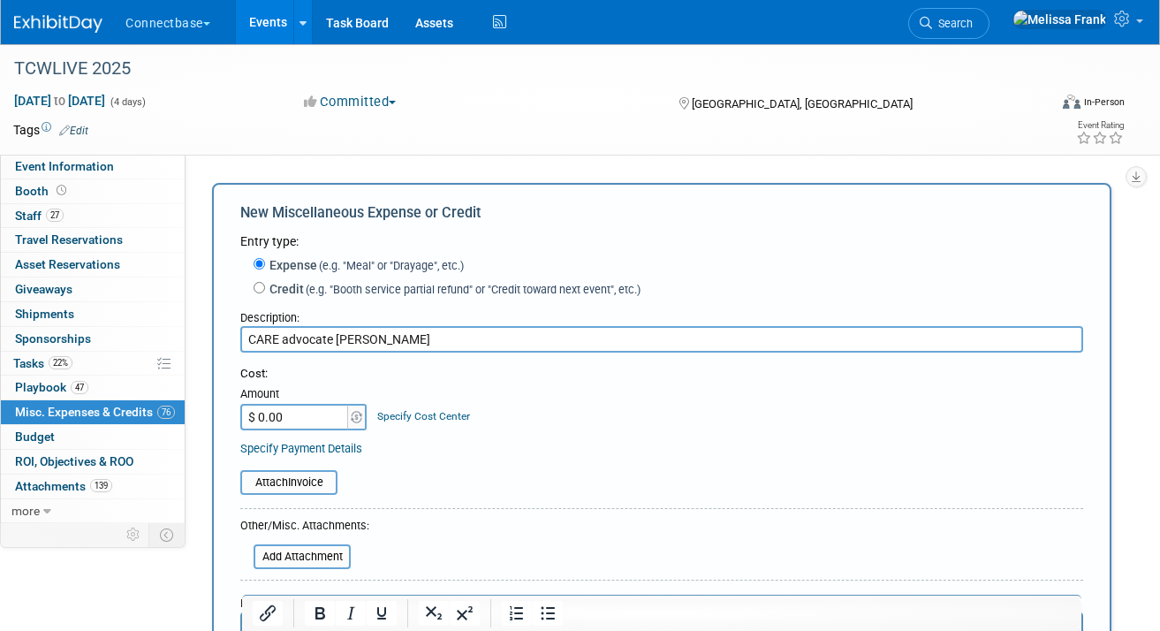
type input "CARE advocate Dinner"
click at [310, 420] on input "$ 0.00" at bounding box center [295, 417] width 110 height 27
paste input "1,344.84"
type input "$ 1,344.84"
click at [296, 488] on input "file" at bounding box center [230, 482] width 210 height 21
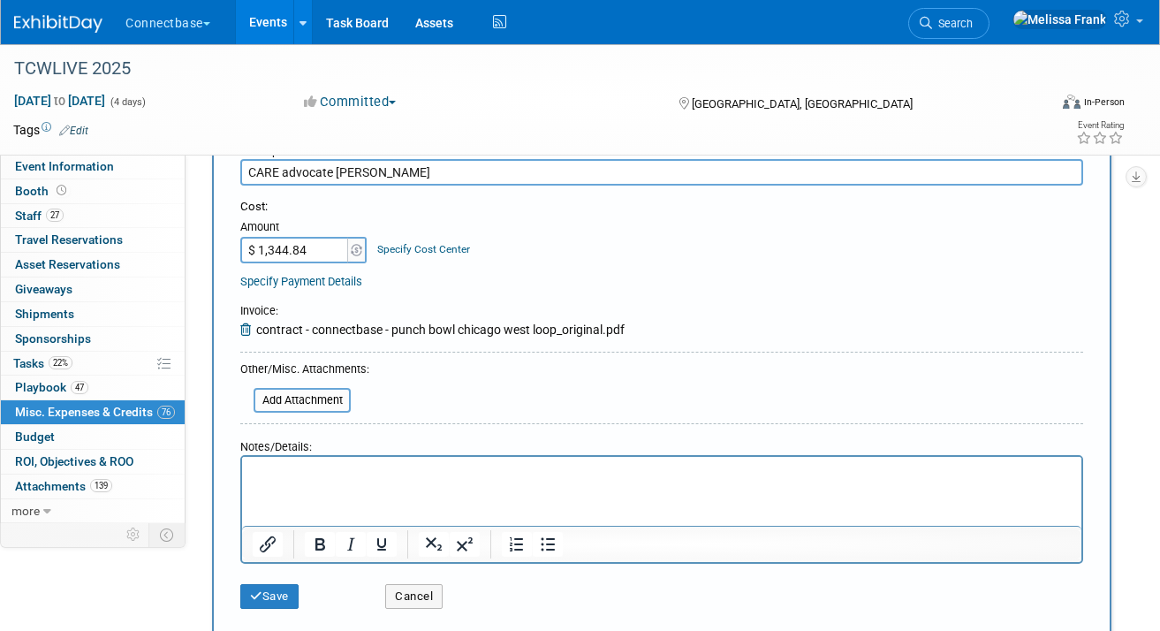
scroll to position [183, 0]
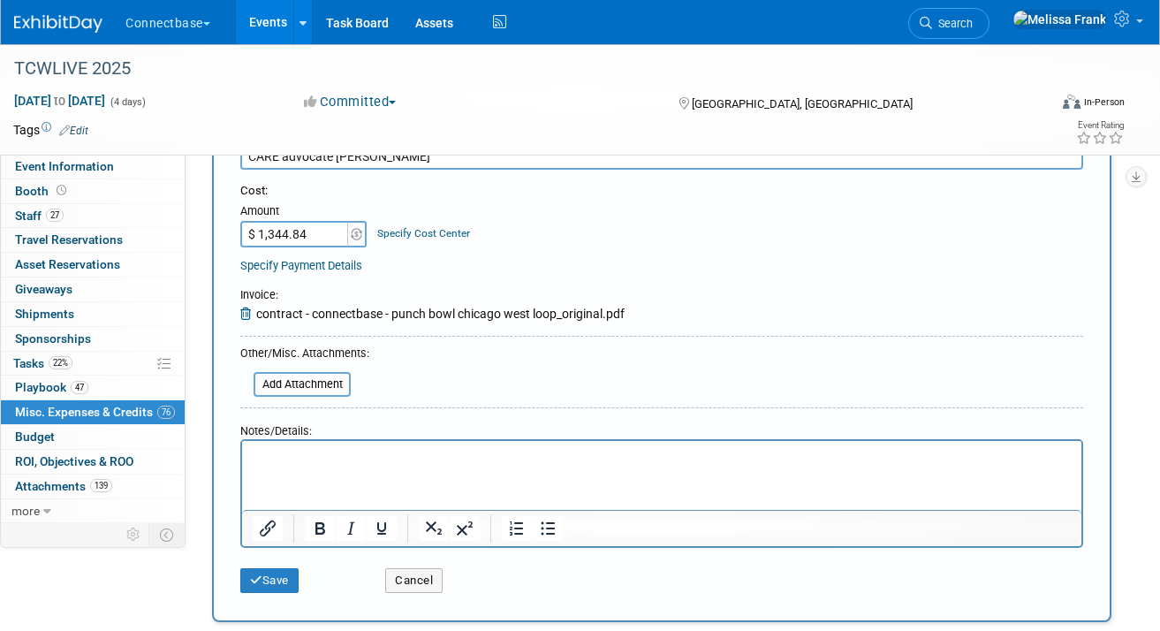
click at [374, 466] on html at bounding box center [662, 453] width 840 height 25
click at [286, 593] on div "Save Cancel" at bounding box center [661, 575] width 843 height 54
click at [285, 582] on button "Save" at bounding box center [269, 580] width 58 height 25
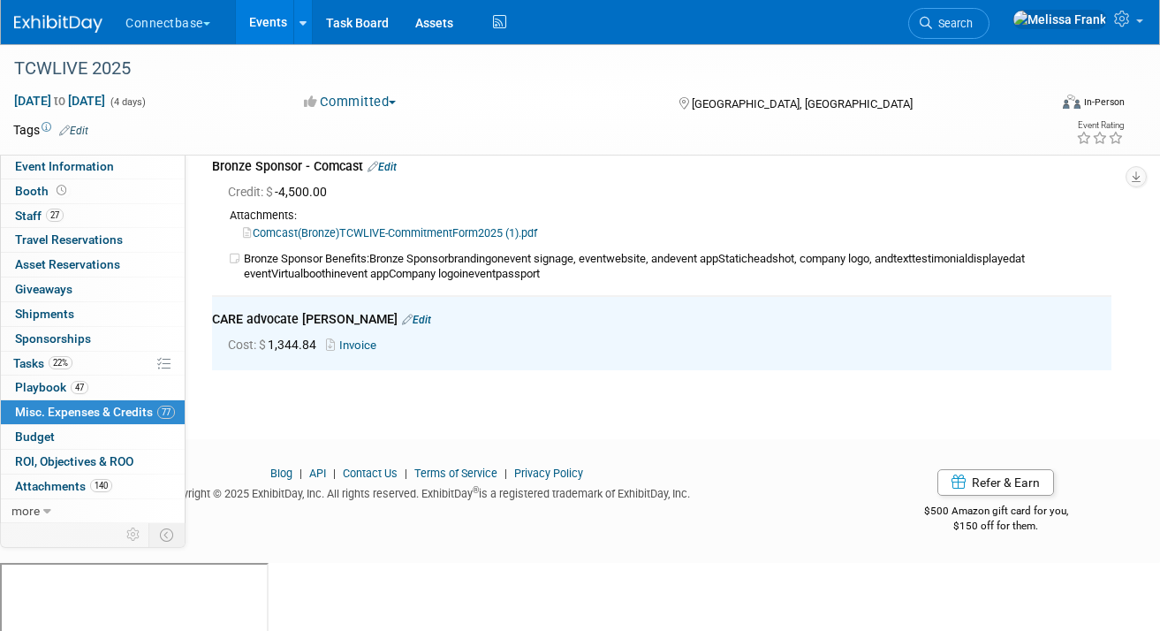
scroll to position [18217, 0]
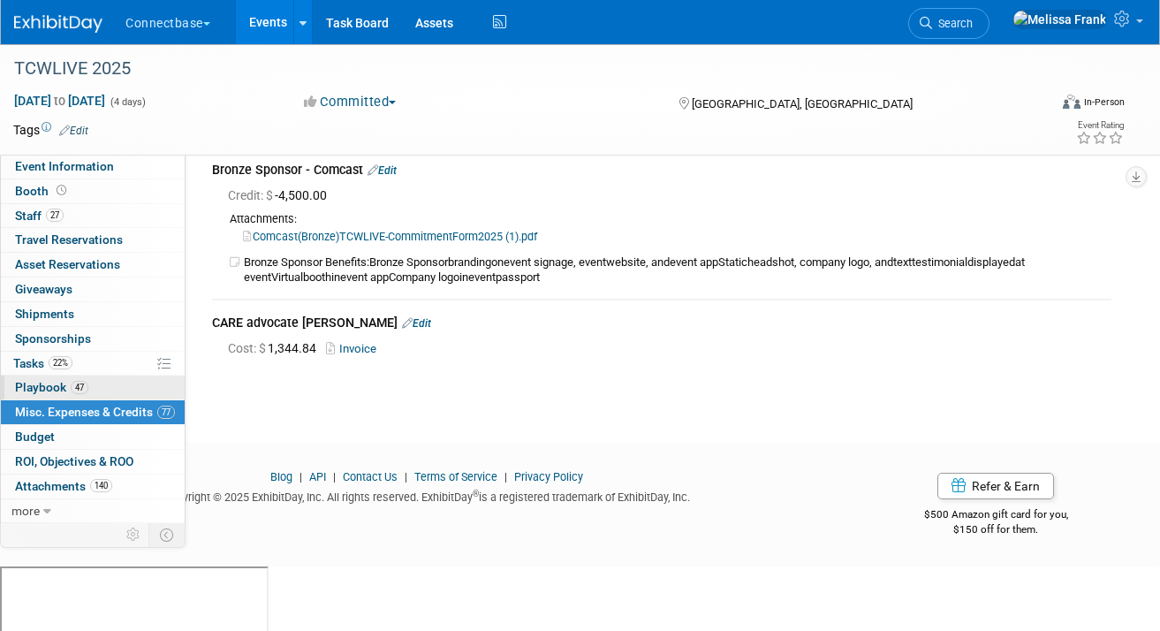
click at [100, 381] on link "47 Playbook 47" at bounding box center [93, 388] width 184 height 24
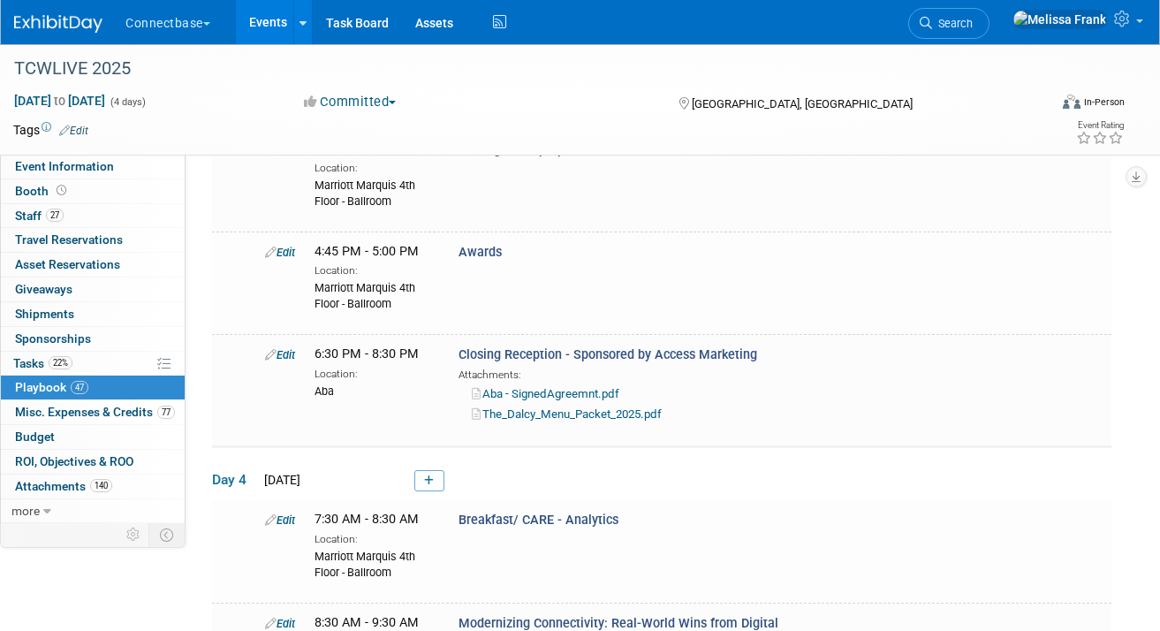
scroll to position [8242, 0]
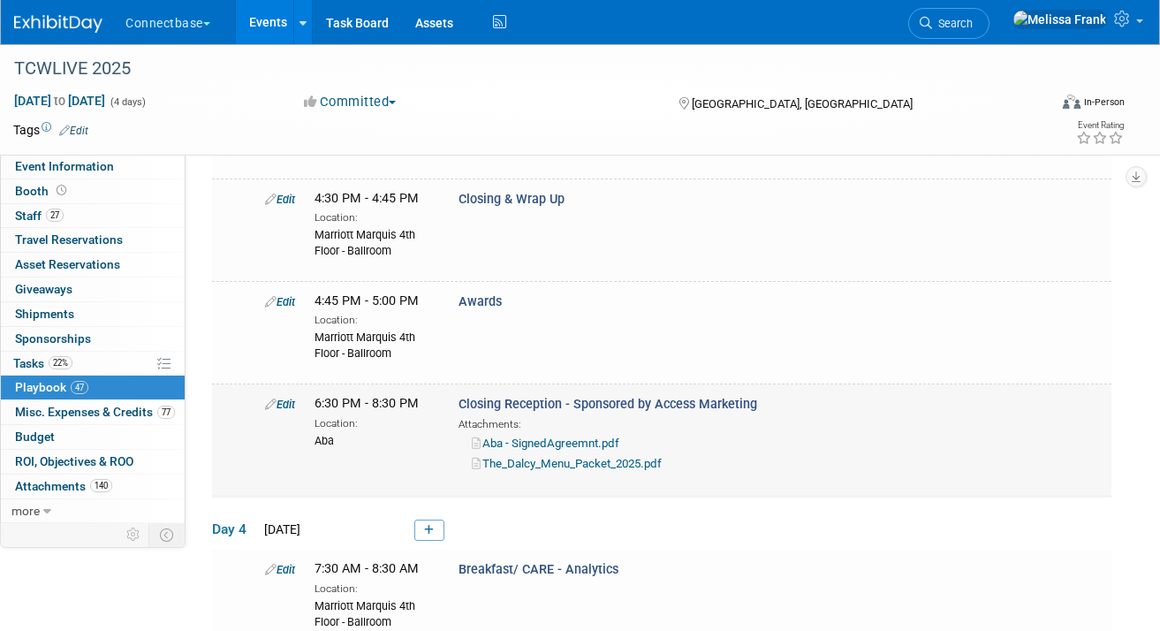
click at [547, 457] on link "The_Dalcy_Menu_Packet_2025.pdf" at bounding box center [567, 463] width 190 height 13
